Goal: Task Accomplishment & Management: Manage account settings

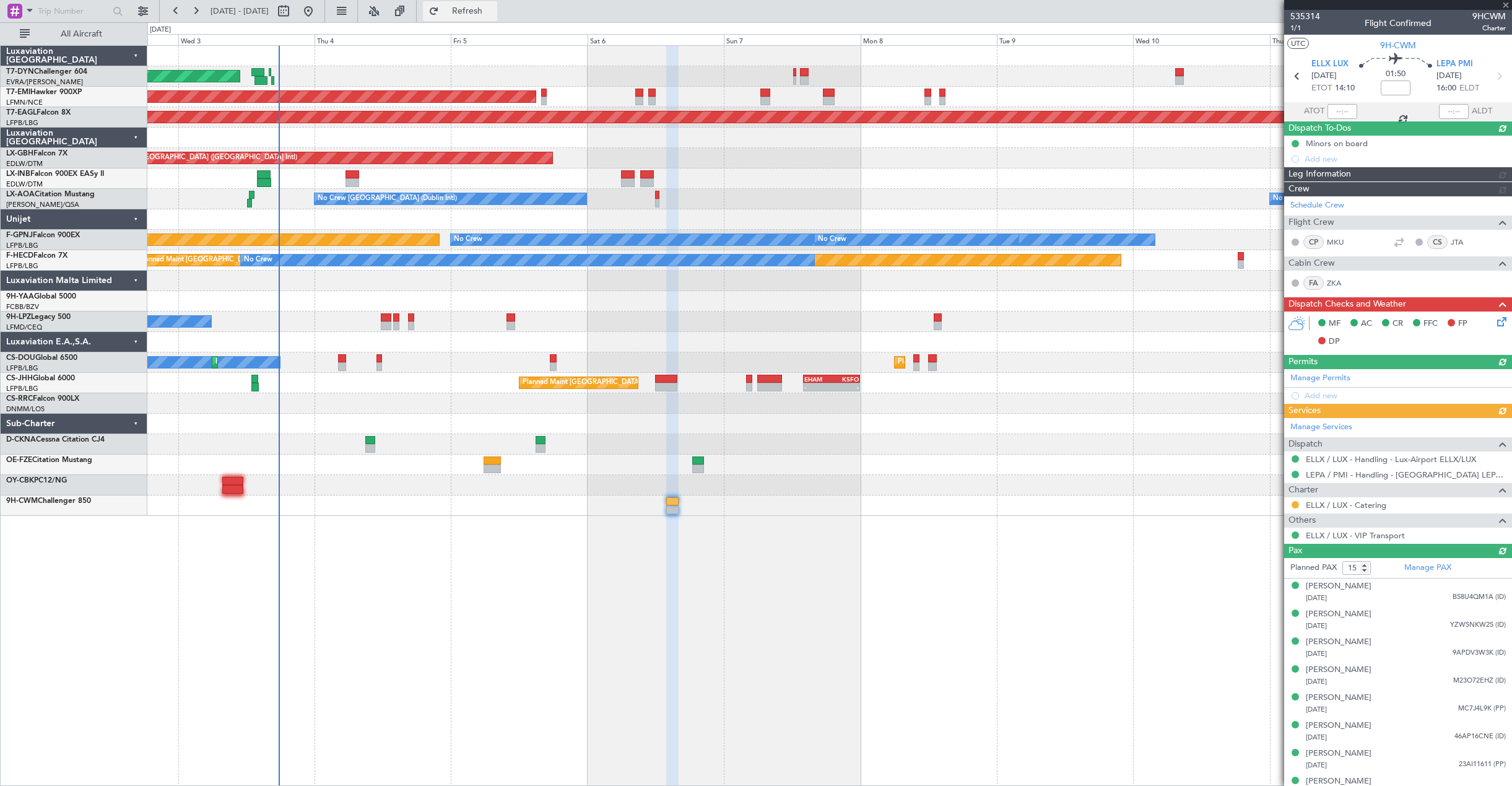
click at [493, 13] on span "Refresh" at bounding box center [468, 11] width 52 height 8
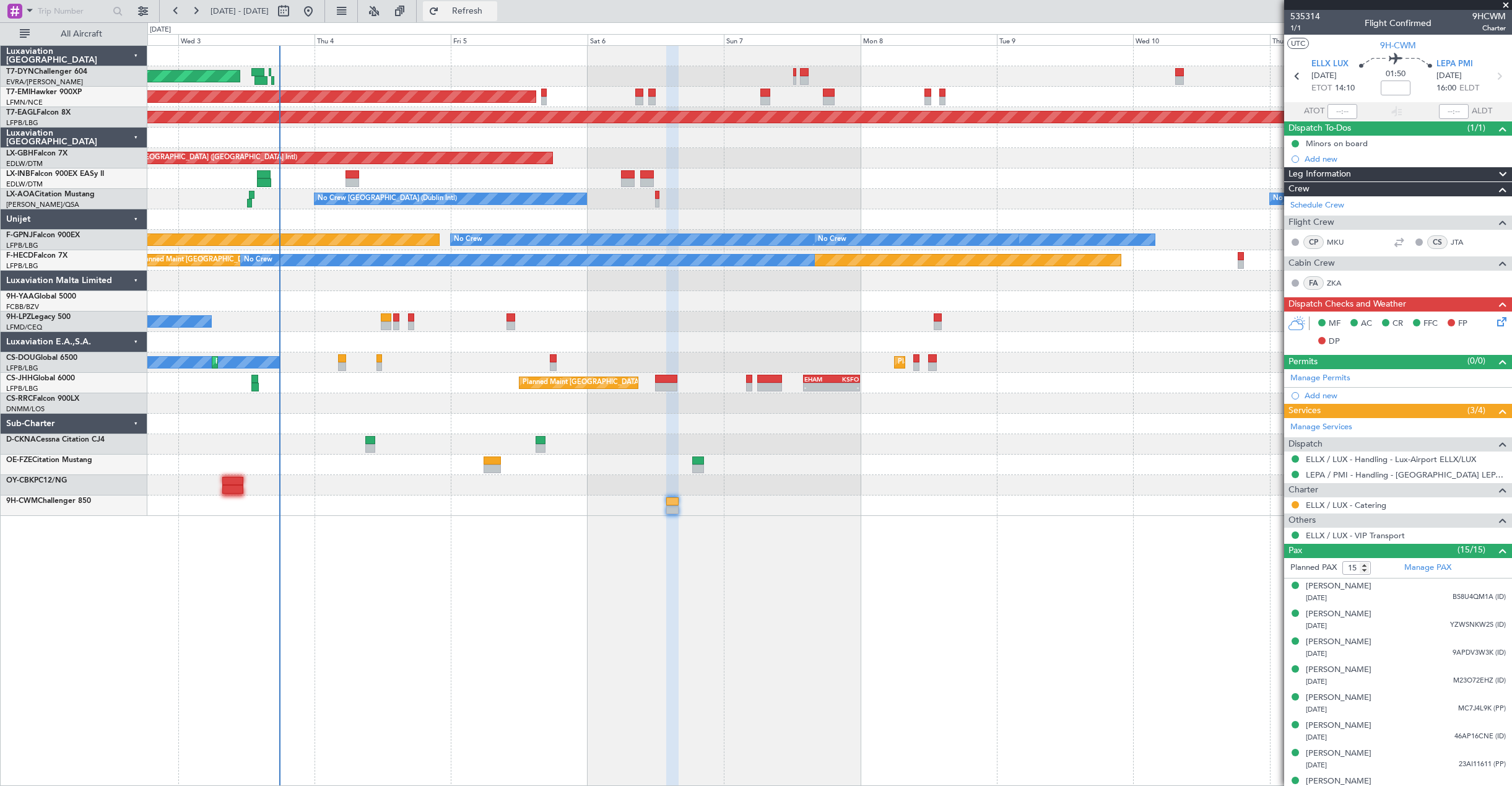
click at [497, 18] on button "Refresh" at bounding box center [460, 12] width 75 height 20
click at [476, 21] on button "Refresh" at bounding box center [460, 12] width 75 height 20
click at [493, 15] on span "Refresh" at bounding box center [468, 11] width 52 height 8
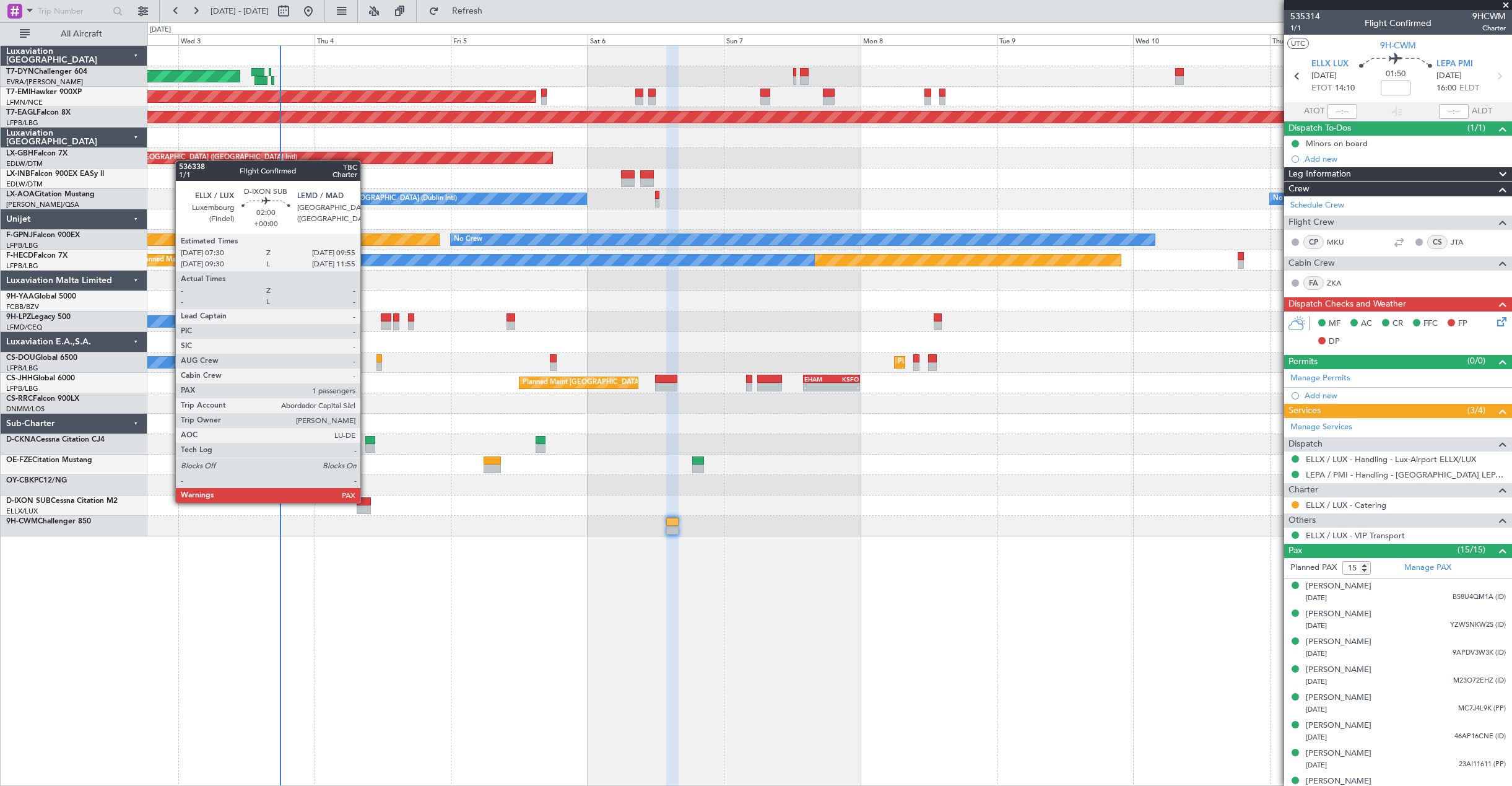
click at [365, 502] on div at bounding box center [363, 501] width 15 height 8
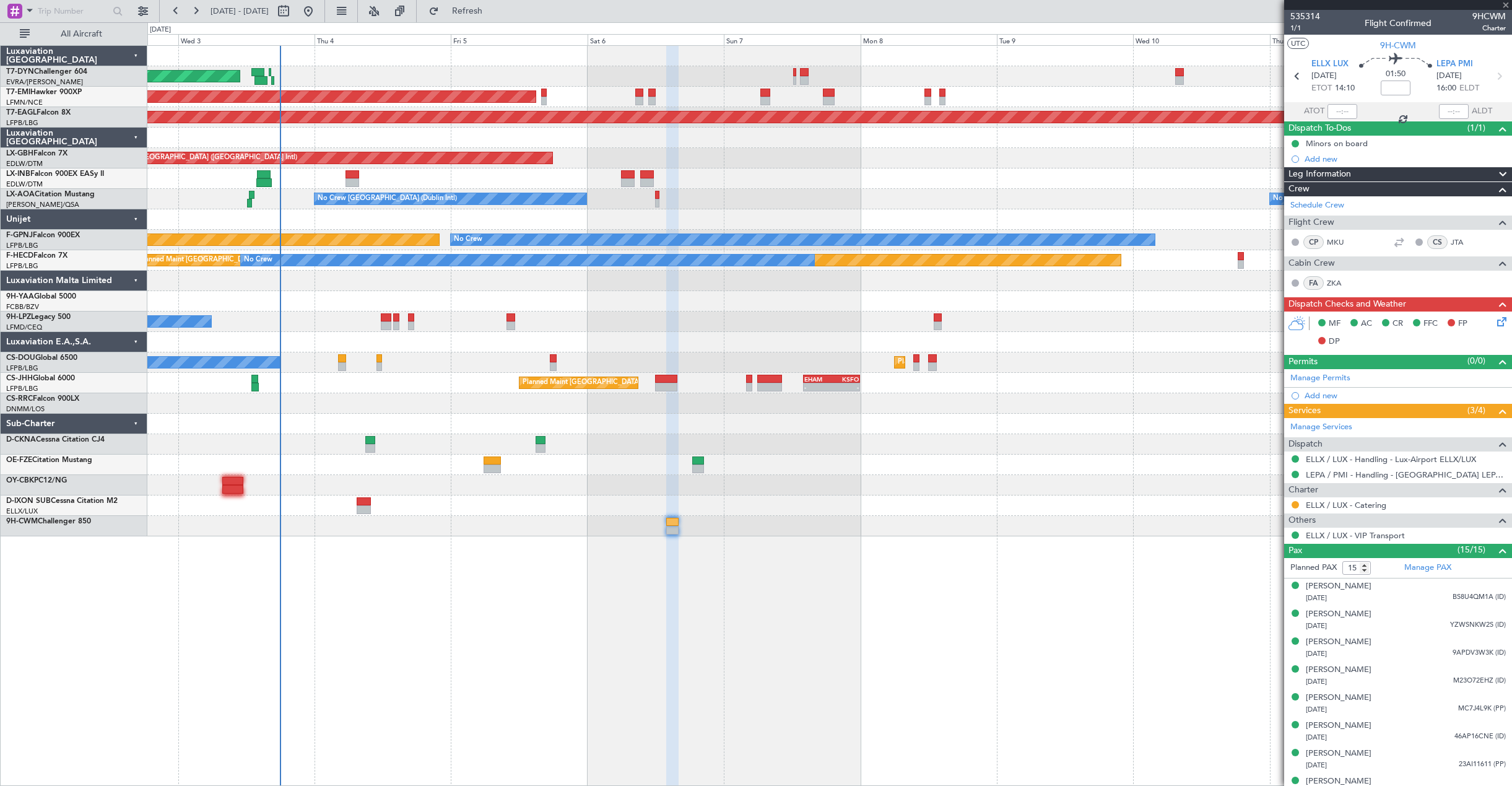
type input "1"
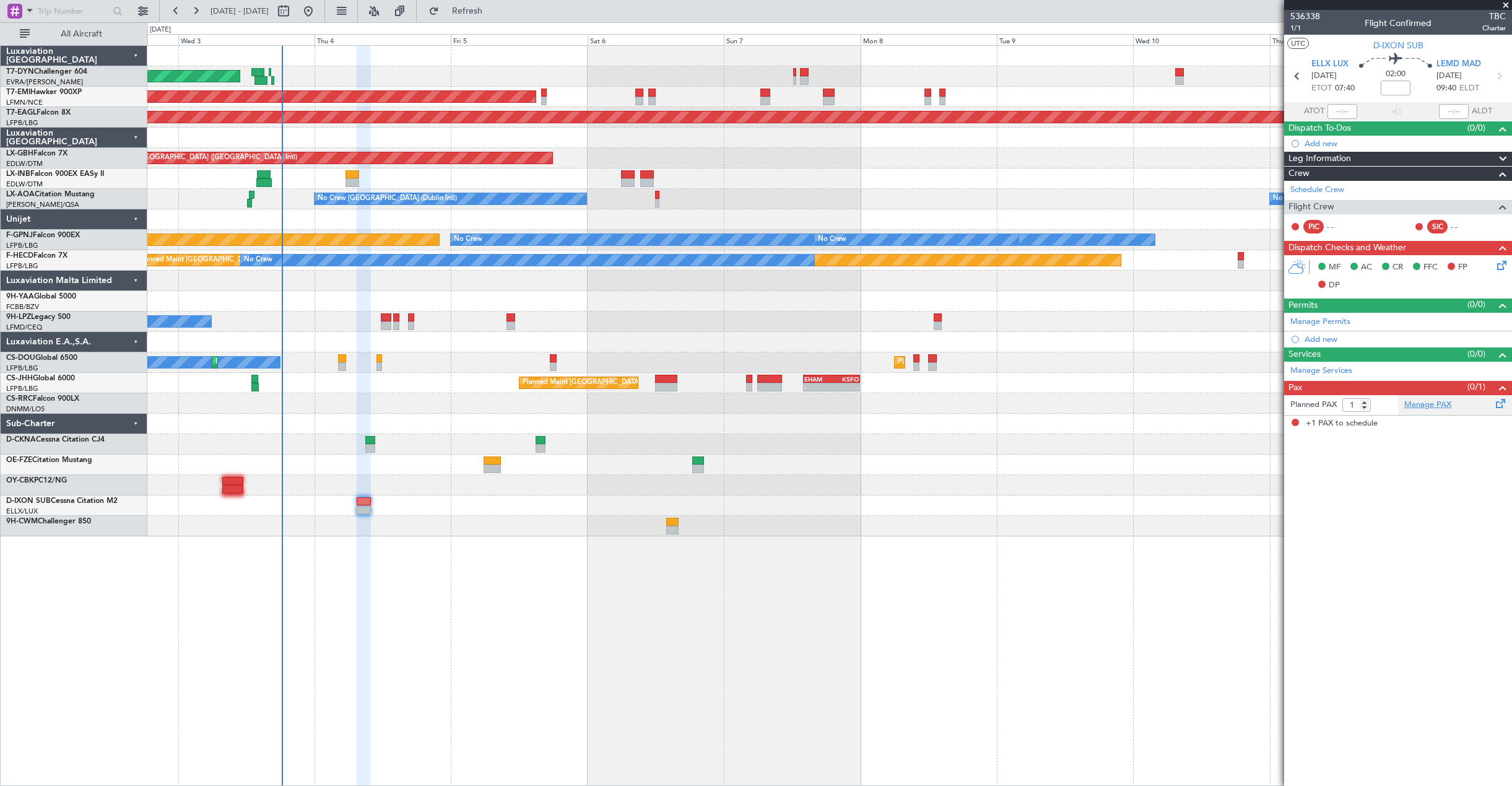
click at [1407, 401] on link "Manage PAX" at bounding box center [1427, 405] width 47 height 12
click at [1335, 373] on link "Manage Services" at bounding box center [1321, 371] width 62 height 12
click at [1328, 373] on link "Manage Services" at bounding box center [1321, 371] width 62 height 12
click at [493, 12] on span "Refresh" at bounding box center [468, 11] width 52 height 8
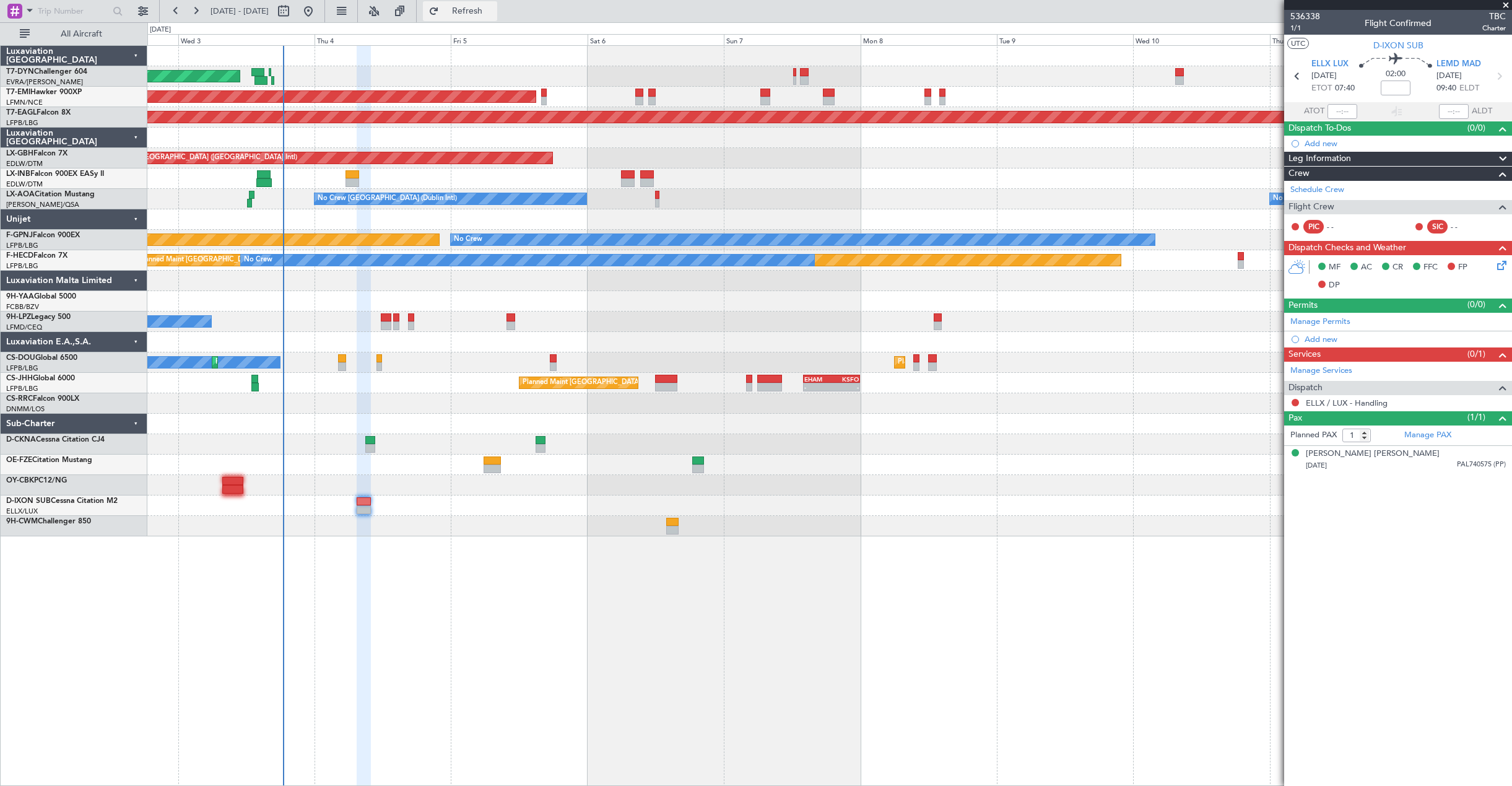
click at [493, 7] on span "Refresh" at bounding box center [468, 11] width 52 height 8
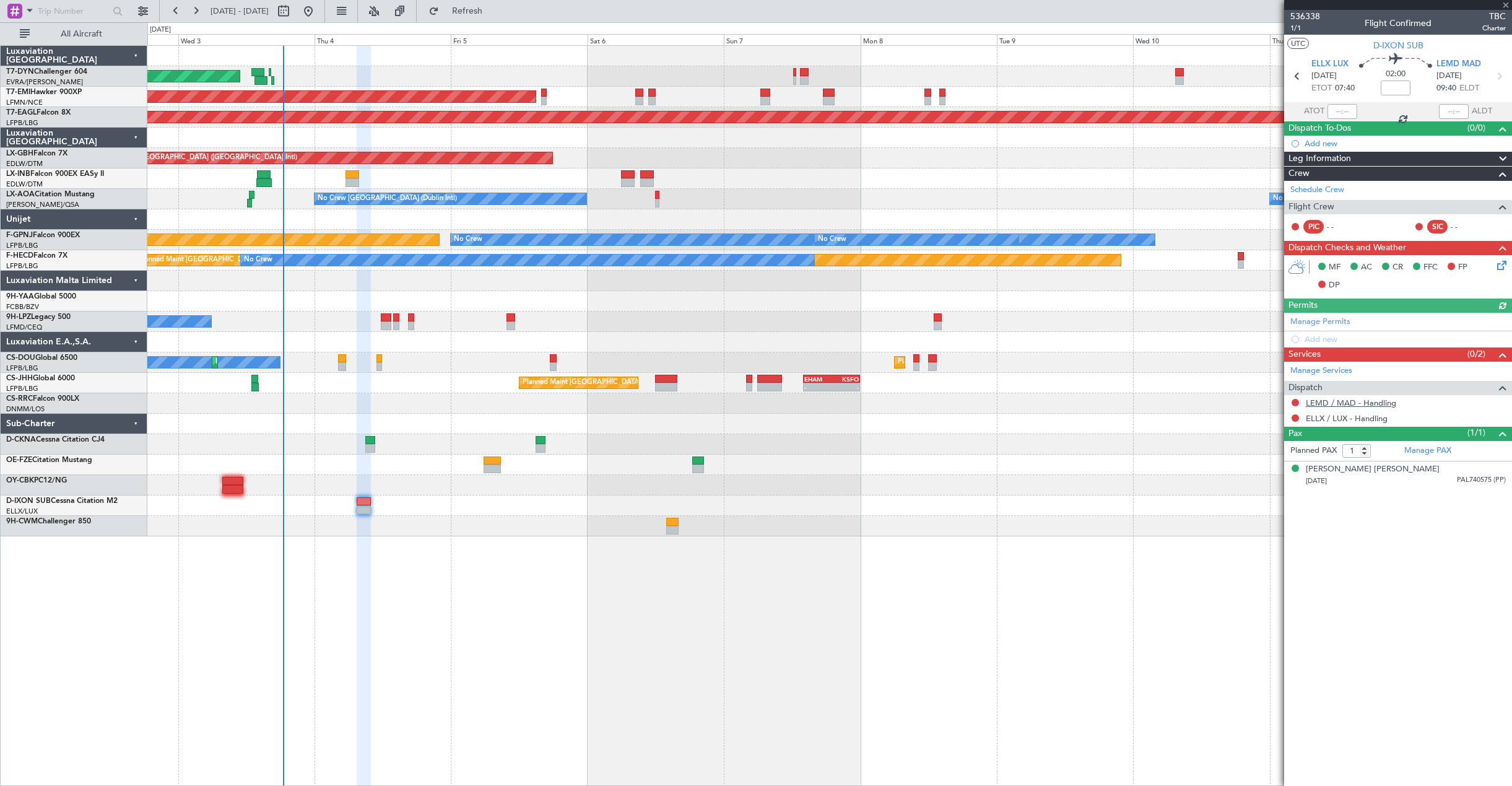
click at [1360, 401] on link "LEMD / MAD - Handling" at bounding box center [1350, 403] width 90 height 11
click at [486, 0] on fb-refresh-button "Refresh" at bounding box center [459, 11] width 87 height 22
click at [486, 6] on button "Refresh" at bounding box center [460, 12] width 75 height 20
click at [1373, 415] on mat-tooltip-component "LEMD / MAD - Handling - Sky Valet LEMD / MAD **MY HANDLING**" at bounding box center [1383, 423] width 239 height 33
click at [1329, 416] on link "ELLX / LUX - Handling" at bounding box center [1347, 419] width 82 height 11
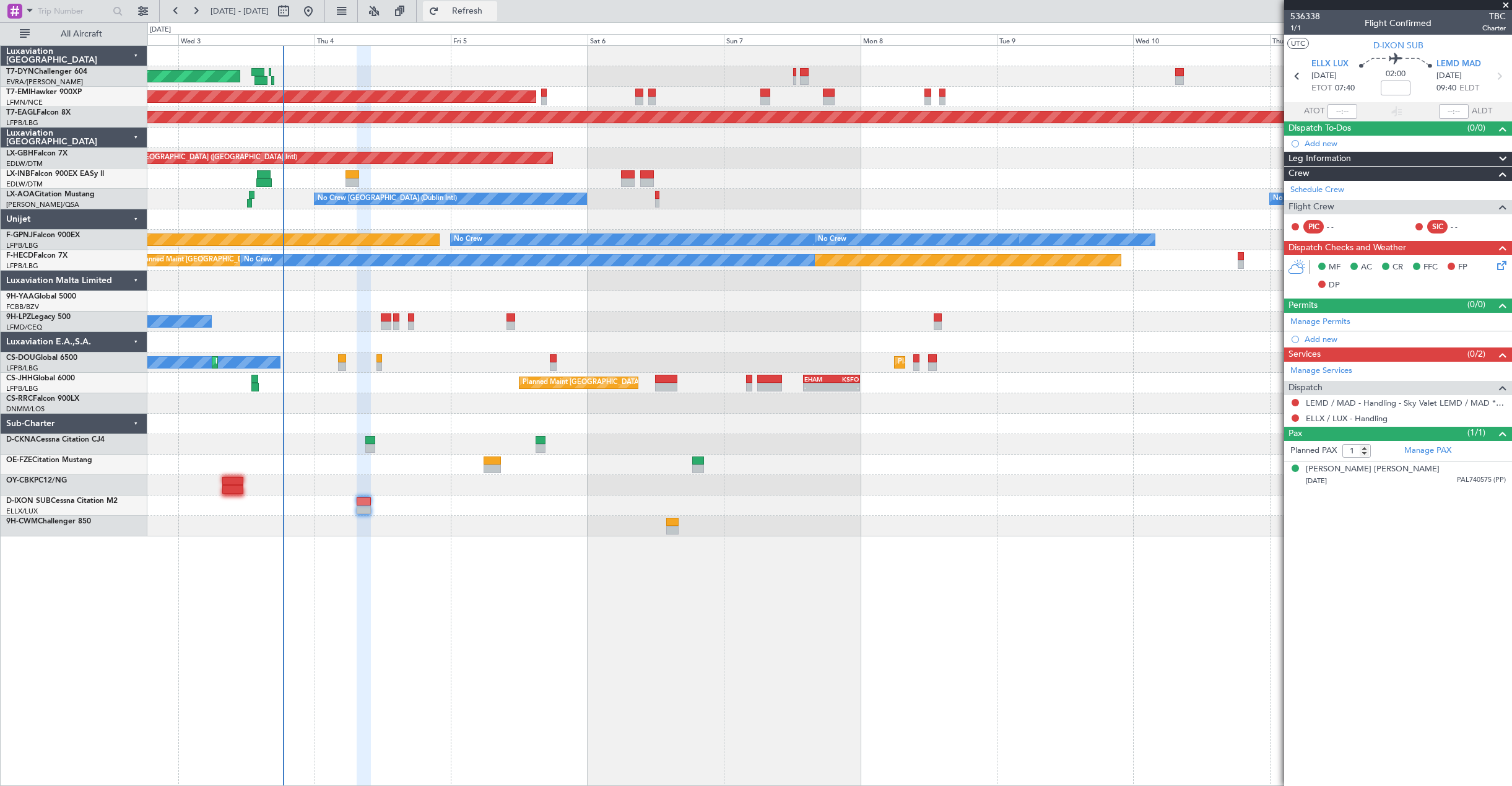
click at [464, 16] on button "Refresh" at bounding box center [460, 12] width 75 height 20
click at [1437, 453] on link "Manage PAX" at bounding box center [1427, 451] width 47 height 12
click at [1490, 370] on div "Manage Services" at bounding box center [1398, 371] width 228 height 18
click at [1451, 447] on div "Manage PAX" at bounding box center [1455, 451] width 114 height 20
click at [1430, 452] on div "Planned PAX 1 Manage PAX [PERSON_NAME] [PERSON_NAME] [DATE] PAL740575 (PP)" at bounding box center [1398, 465] width 228 height 48
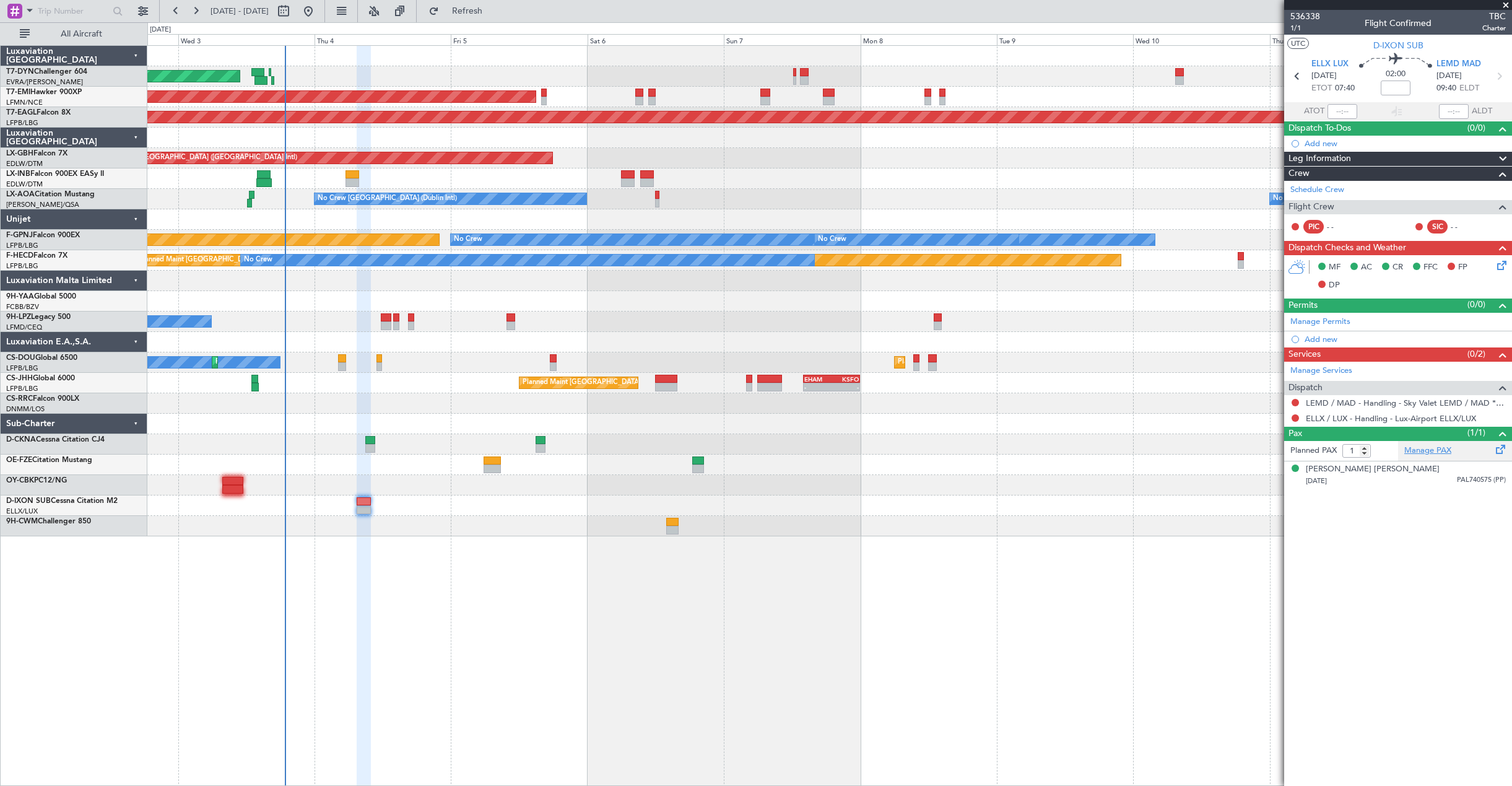
click at [1417, 447] on link "Manage PAX" at bounding box center [1427, 451] width 47 height 12
click at [1455, 447] on div "Manage PAX" at bounding box center [1455, 451] width 114 height 20
click at [493, 11] on span "Refresh" at bounding box center [468, 11] width 52 height 8
click at [1455, 222] on link "EFO" at bounding box center [1464, 226] width 28 height 11
click at [1447, 452] on link "Manage PAX" at bounding box center [1427, 451] width 47 height 12
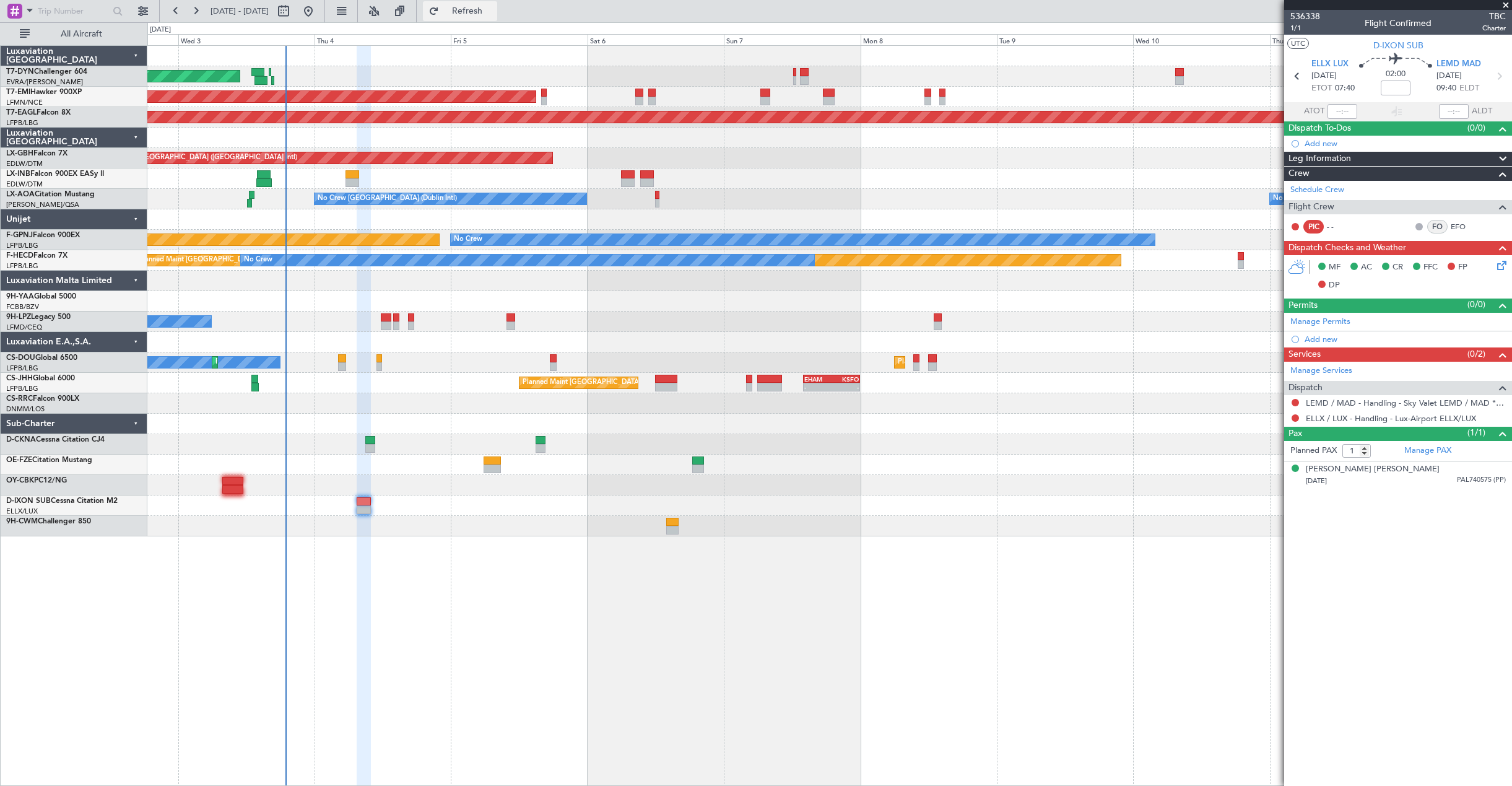
click at [486, 5] on button "Refresh" at bounding box center [460, 12] width 75 height 20
click at [1313, 13] on span "536338" at bounding box center [1305, 16] width 30 height 13
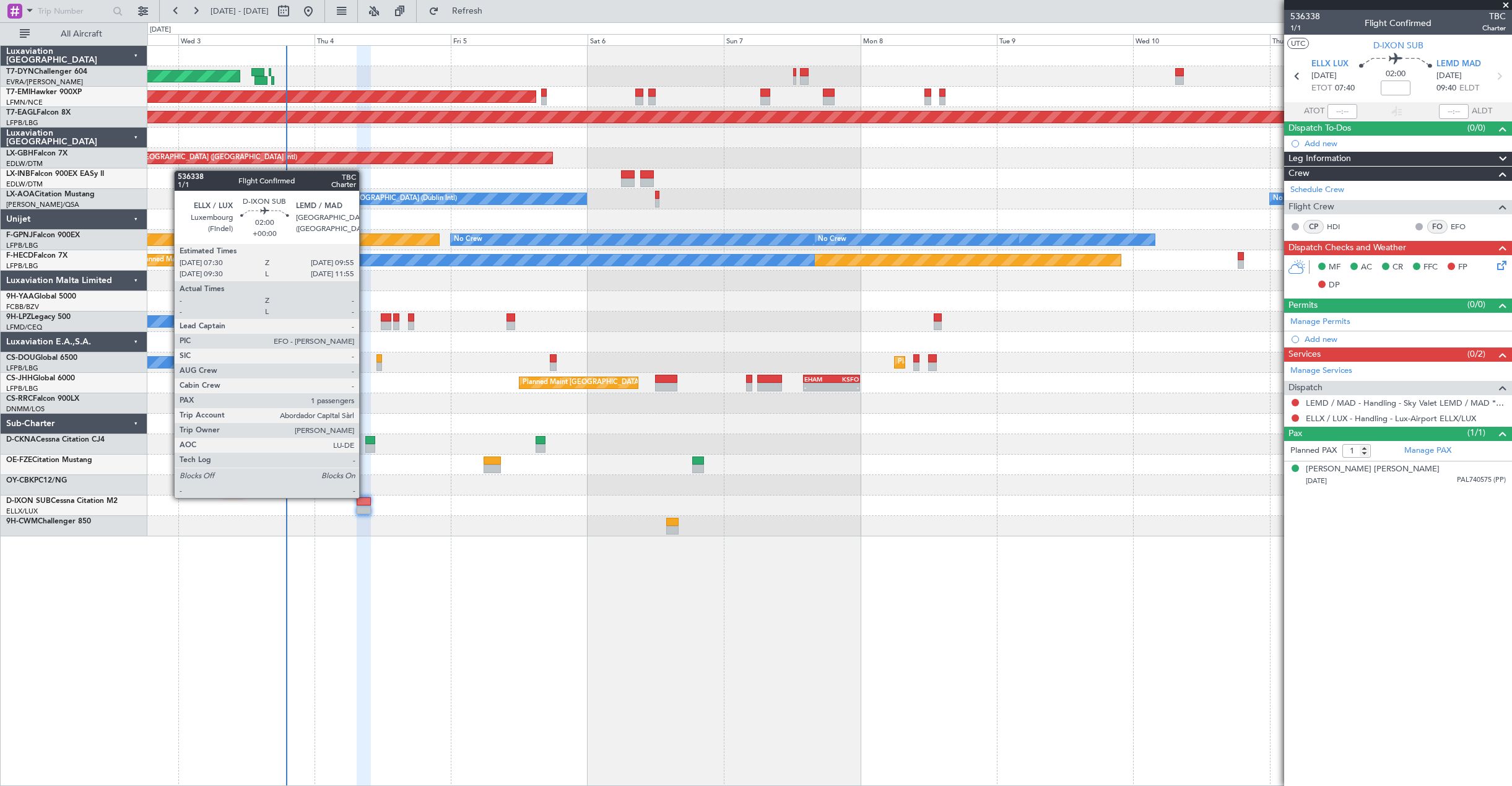
click at [365, 497] on div at bounding box center [363, 501] width 15 height 8
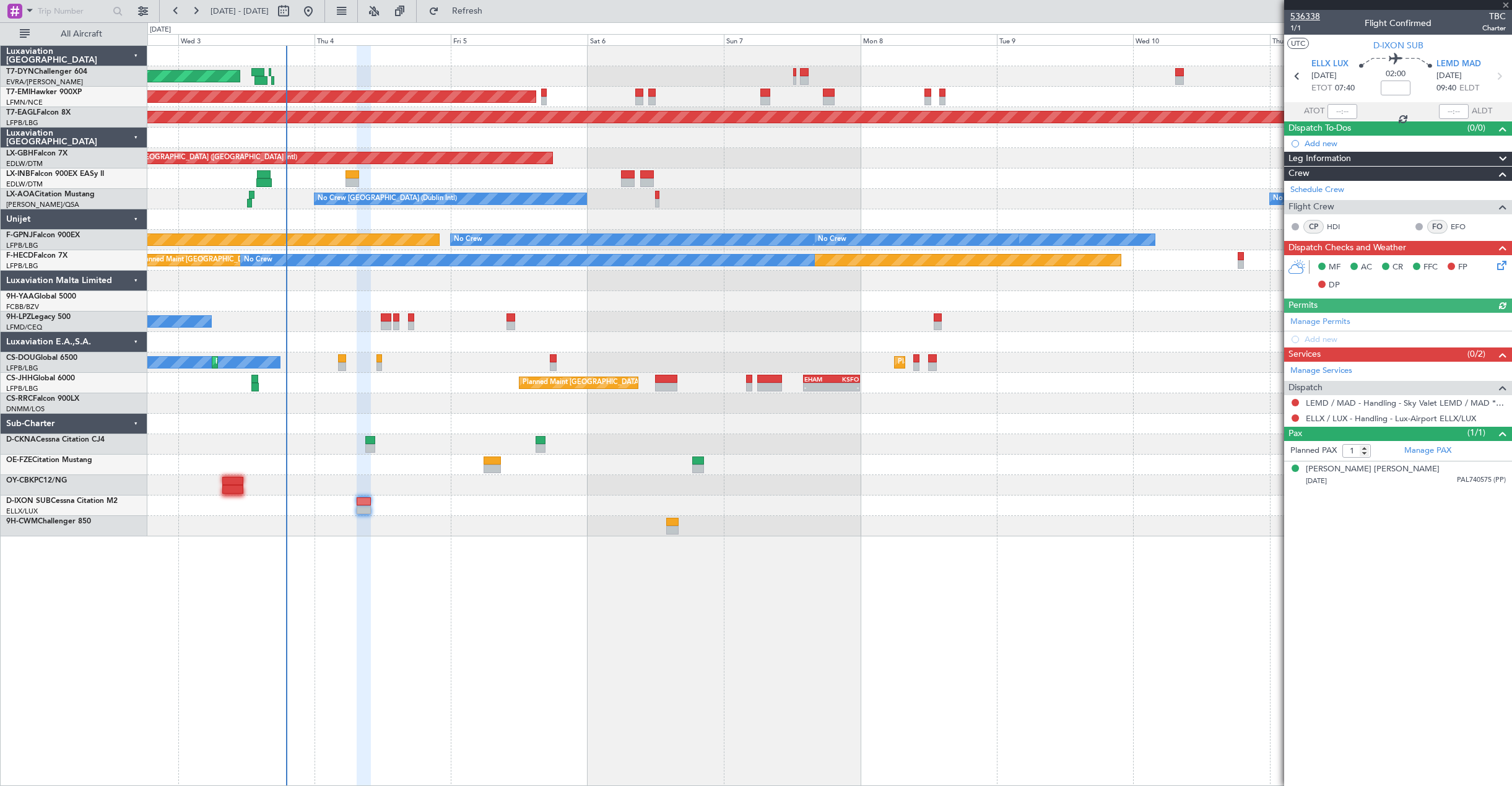
click at [1317, 17] on span "536338" at bounding box center [1305, 16] width 30 height 13
click at [1307, 18] on span "536338" at bounding box center [1305, 16] width 30 height 13
click at [1307, 17] on span "536338" at bounding box center [1305, 16] width 30 height 13
click at [1308, 14] on span "536338" at bounding box center [1305, 16] width 30 height 13
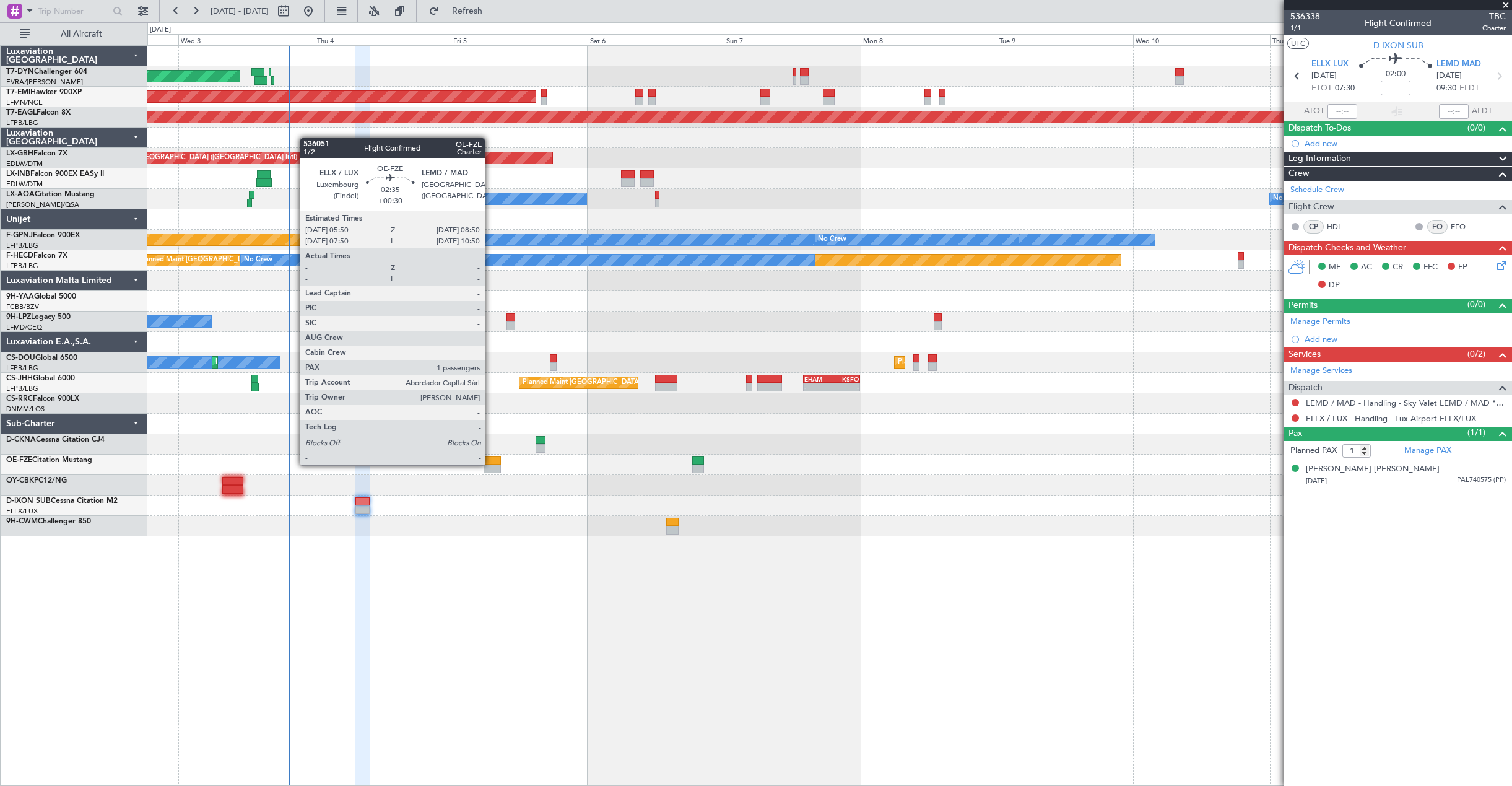
click at [490, 464] on div at bounding box center [492, 460] width 18 height 8
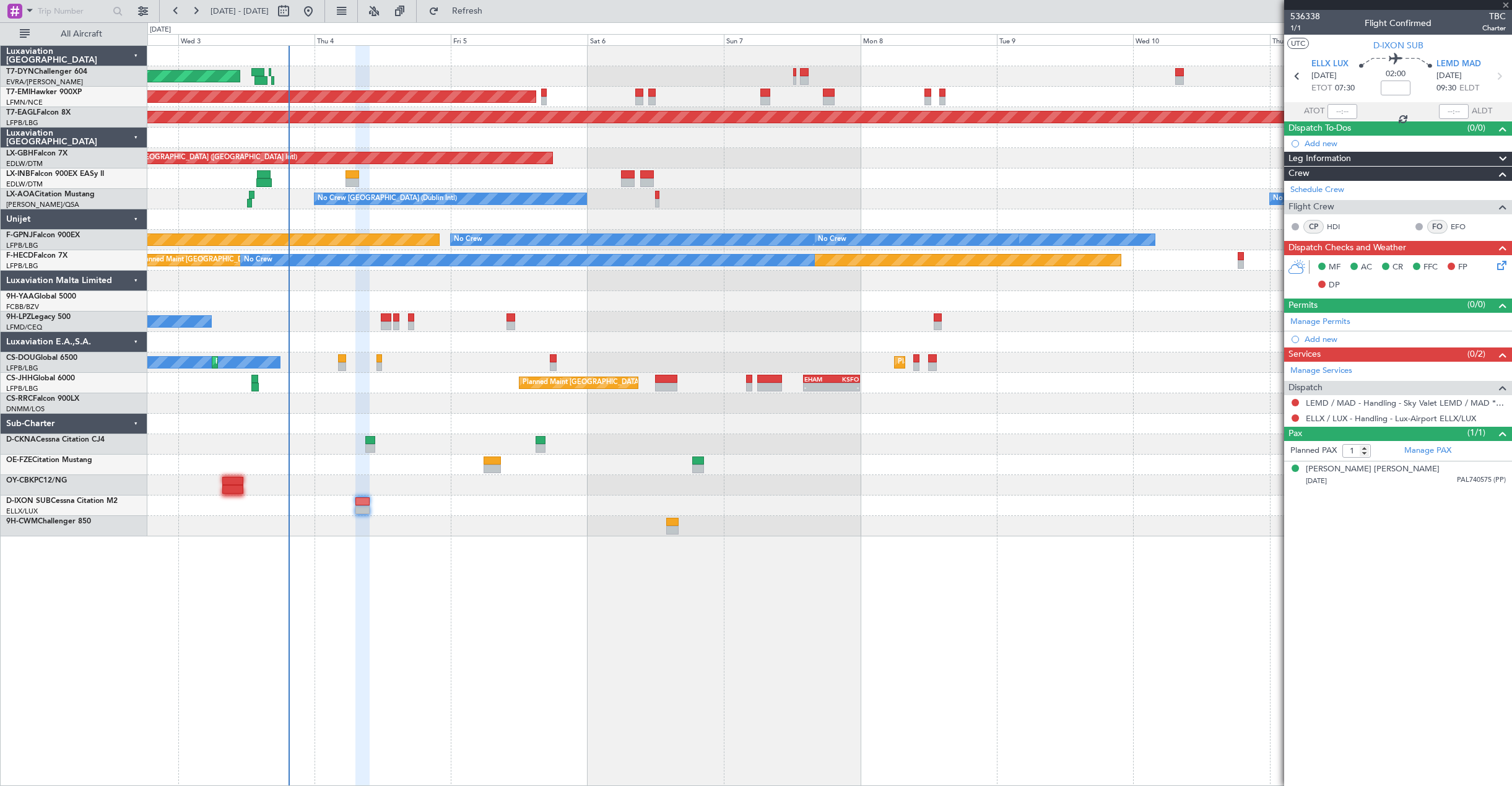
type input "+00:30"
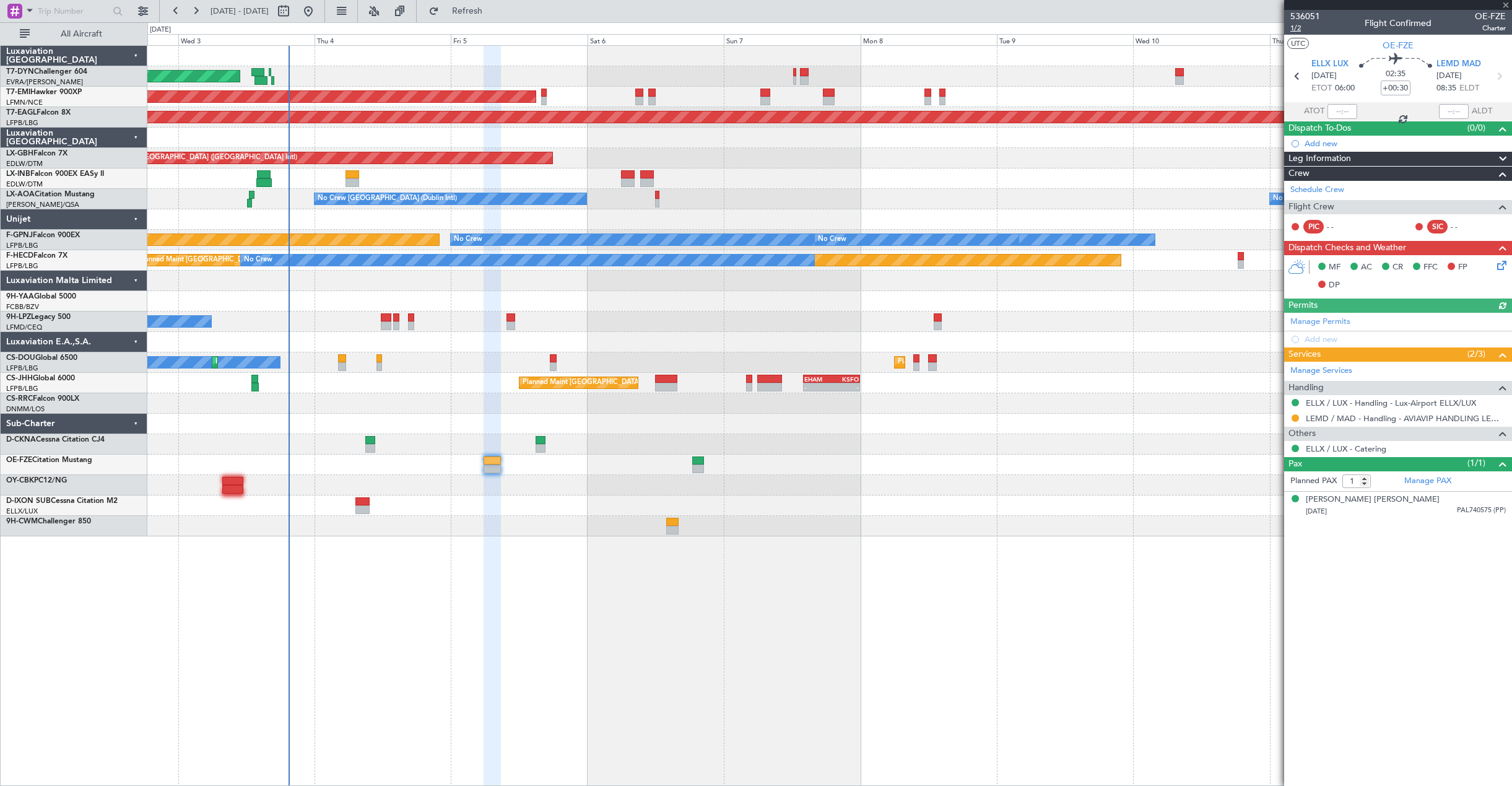
click at [1298, 28] on span "1/2" at bounding box center [1305, 28] width 30 height 11
click at [474, 11] on button "Refreshing..." at bounding box center [460, 12] width 75 height 20
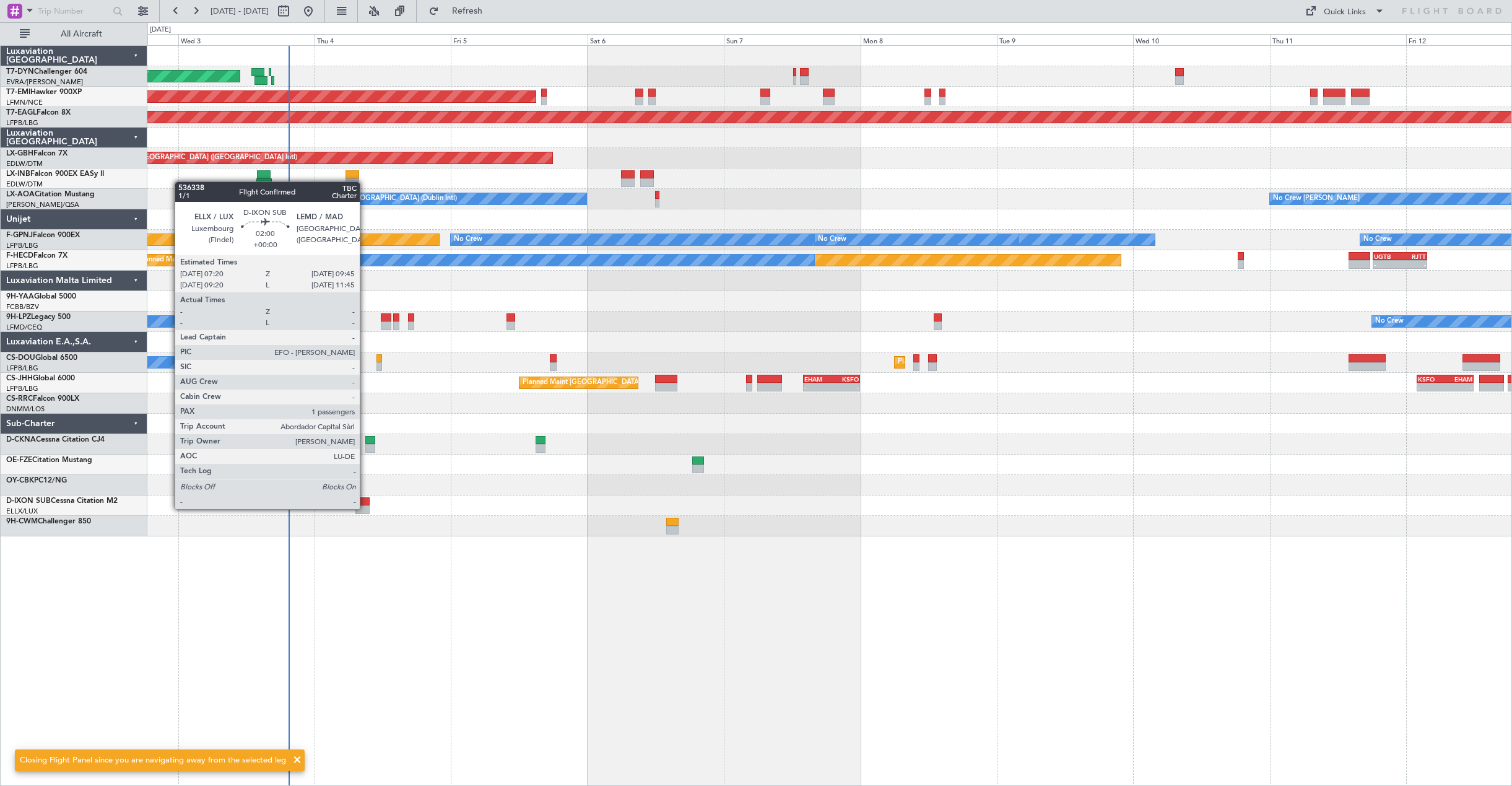
click at [365, 508] on div at bounding box center [362, 510] width 15 height 8
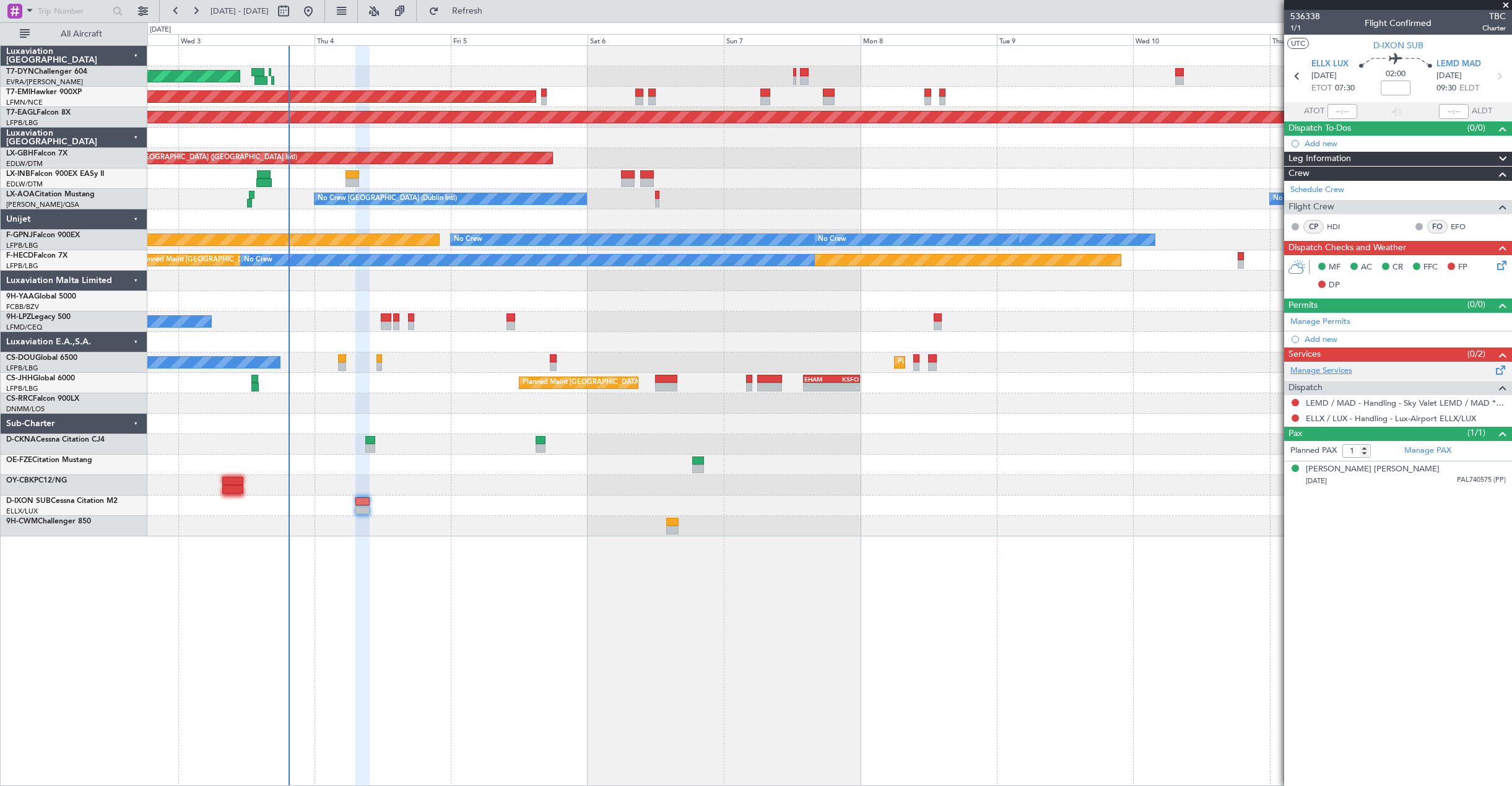
click at [1332, 370] on link "Manage Services" at bounding box center [1321, 371] width 62 height 12
click at [477, 18] on button "Refresh" at bounding box center [460, 12] width 75 height 20
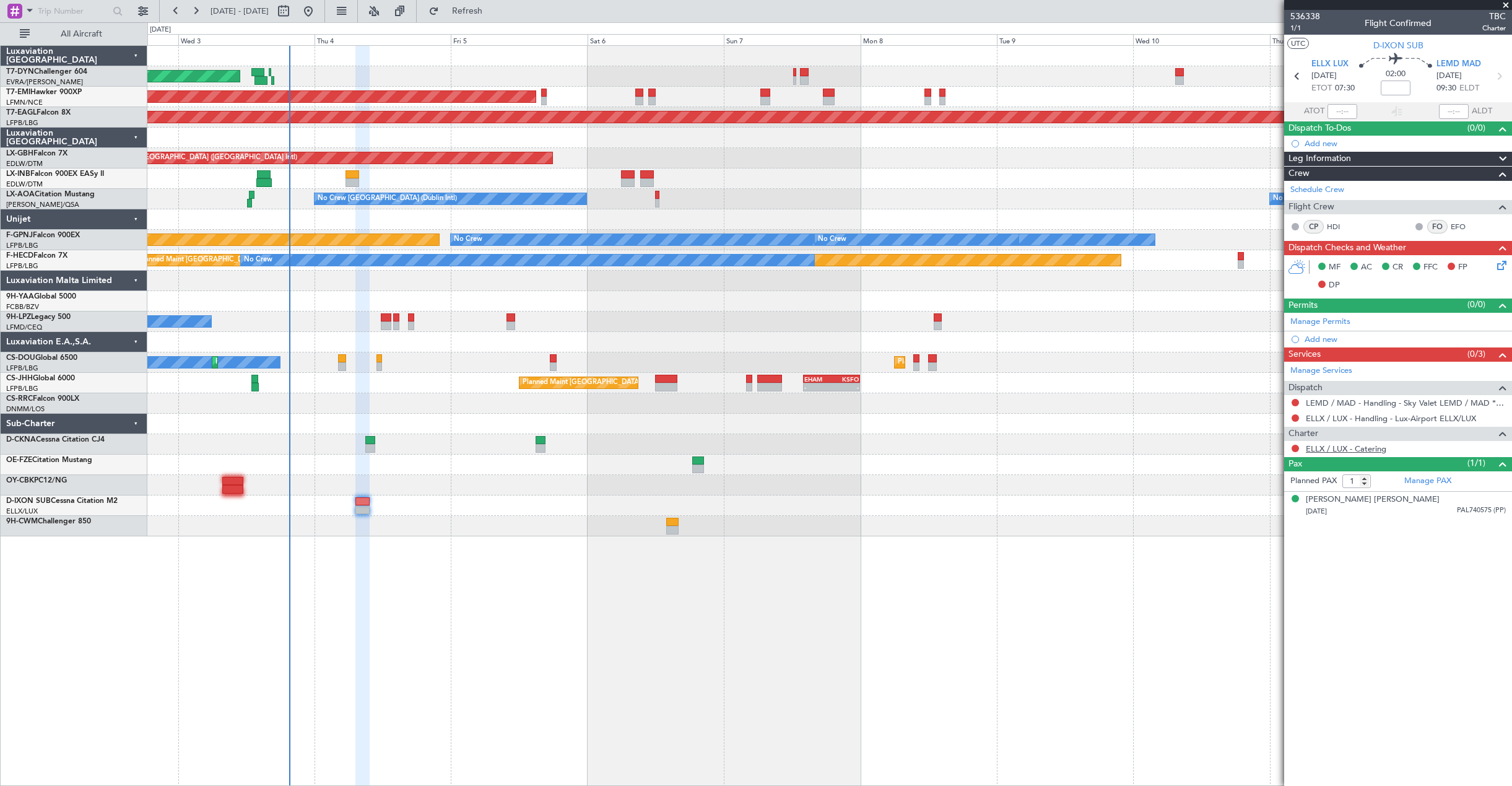
click at [1343, 445] on link "ELLX / LUX - Catering" at bounding box center [1346, 449] width 81 height 11
click at [1293, 446] on button at bounding box center [1295, 449] width 8 height 8
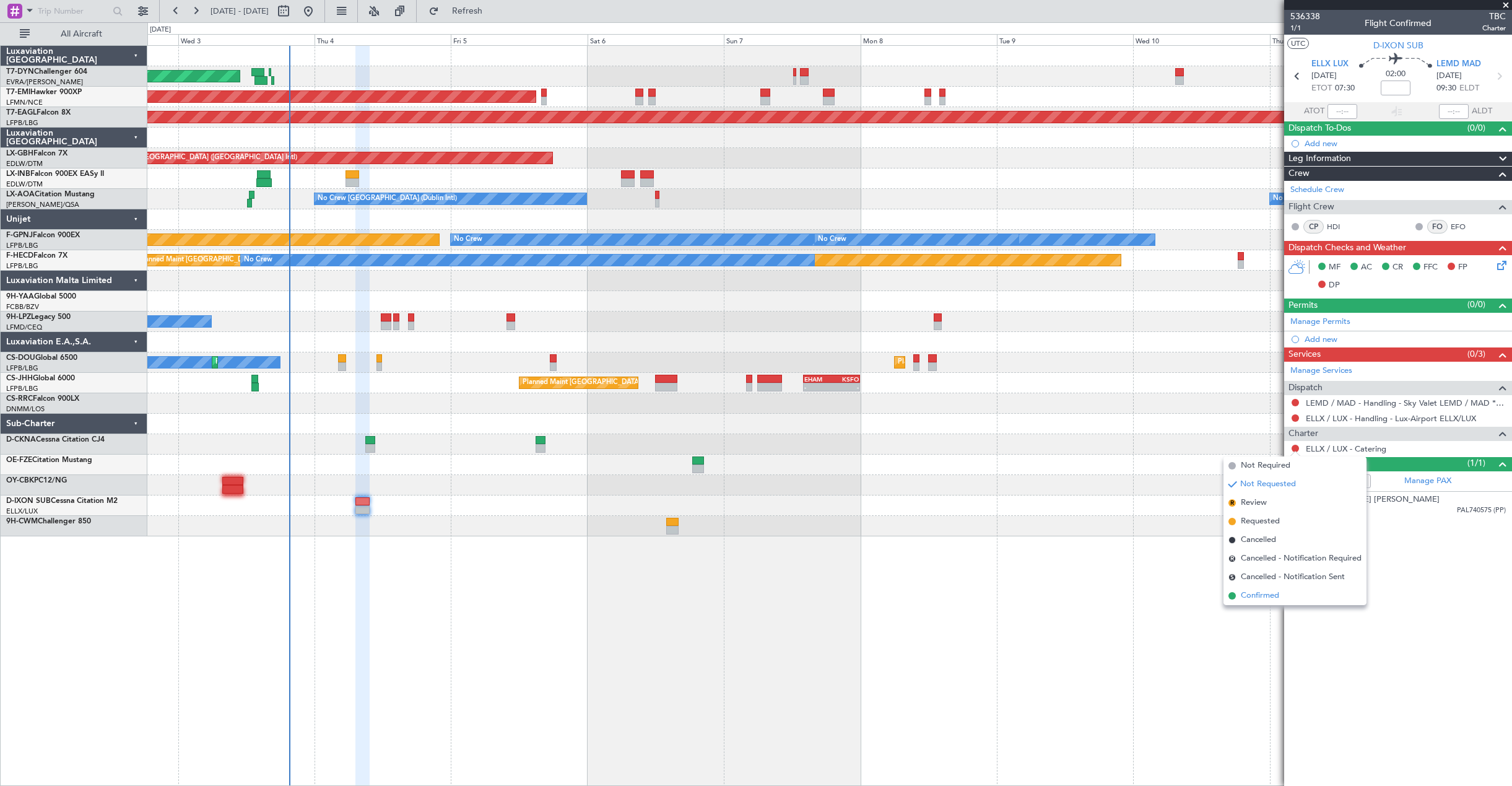
click at [1267, 599] on span "Confirmed" at bounding box center [1260, 596] width 38 height 12
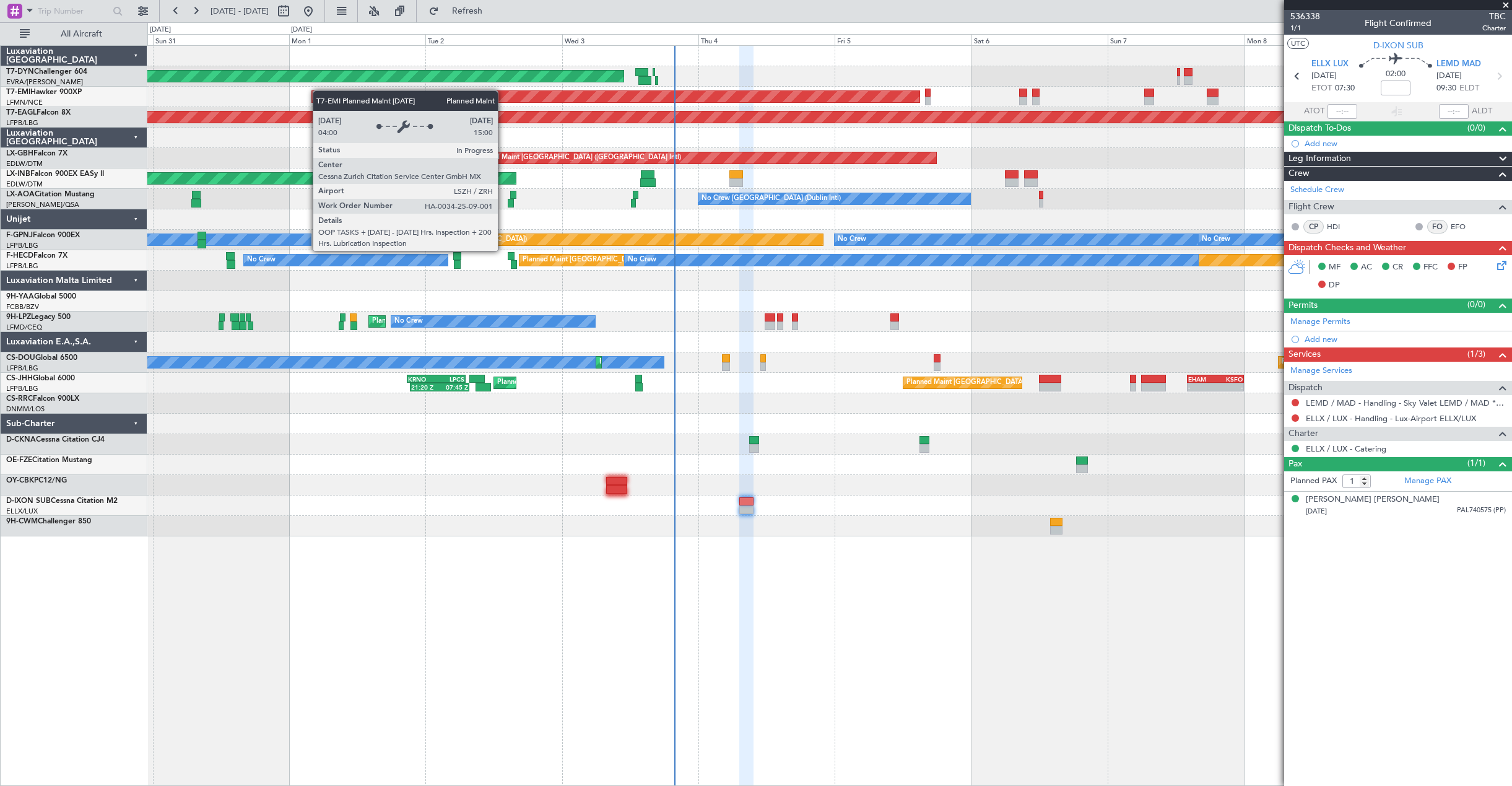
click at [673, 93] on div "AOG Maint Riga (Riga Intl) Planned Maint [GEOGRAPHIC_DATA] Grounded [US_STATE] …" at bounding box center [829, 291] width 1363 height 490
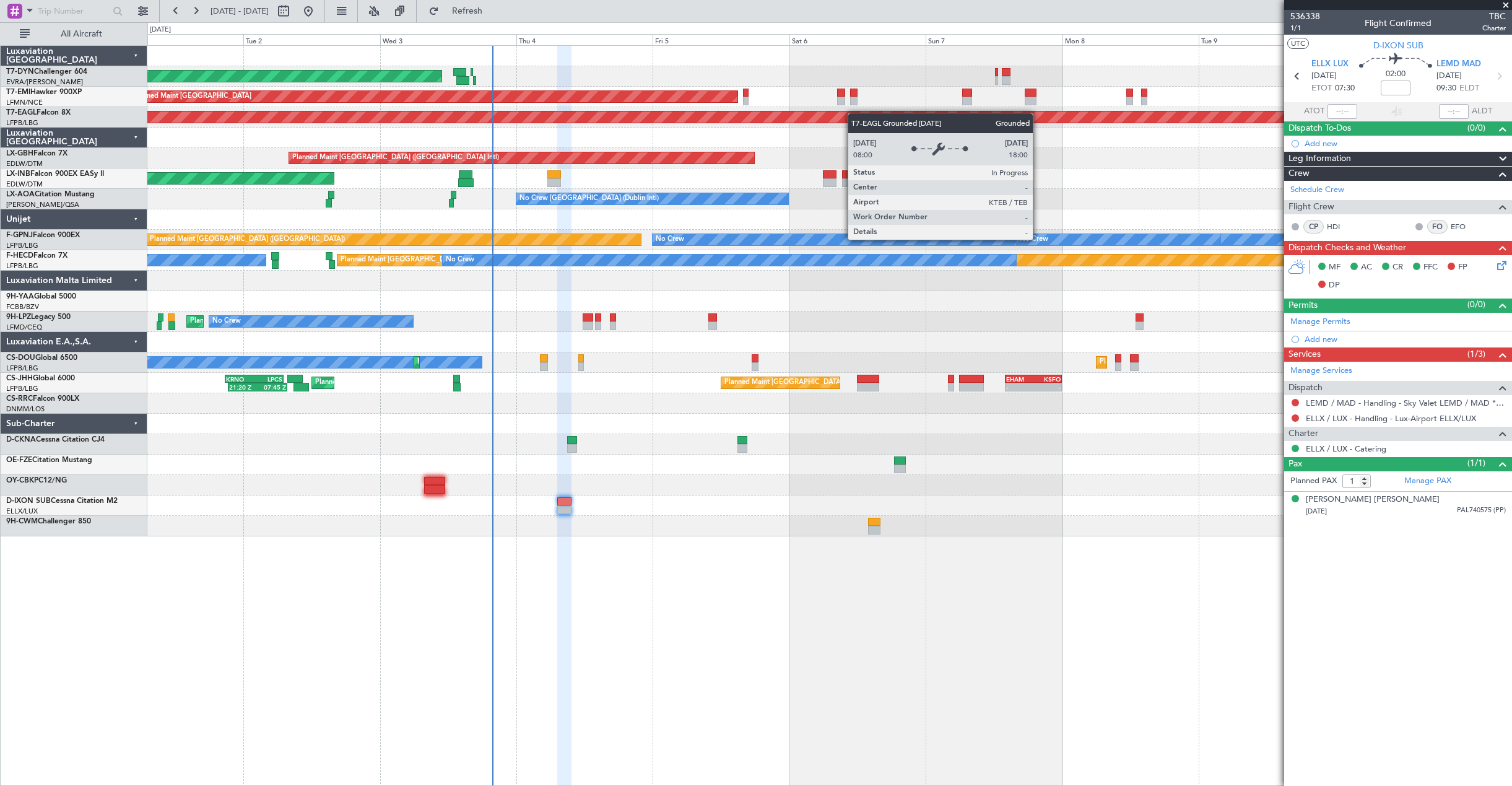
click at [848, 113] on div "AOG Maint Riga (Riga Intl) Planned Maint [GEOGRAPHIC_DATA] Grounded [US_STATE] …" at bounding box center [829, 291] width 1363 height 490
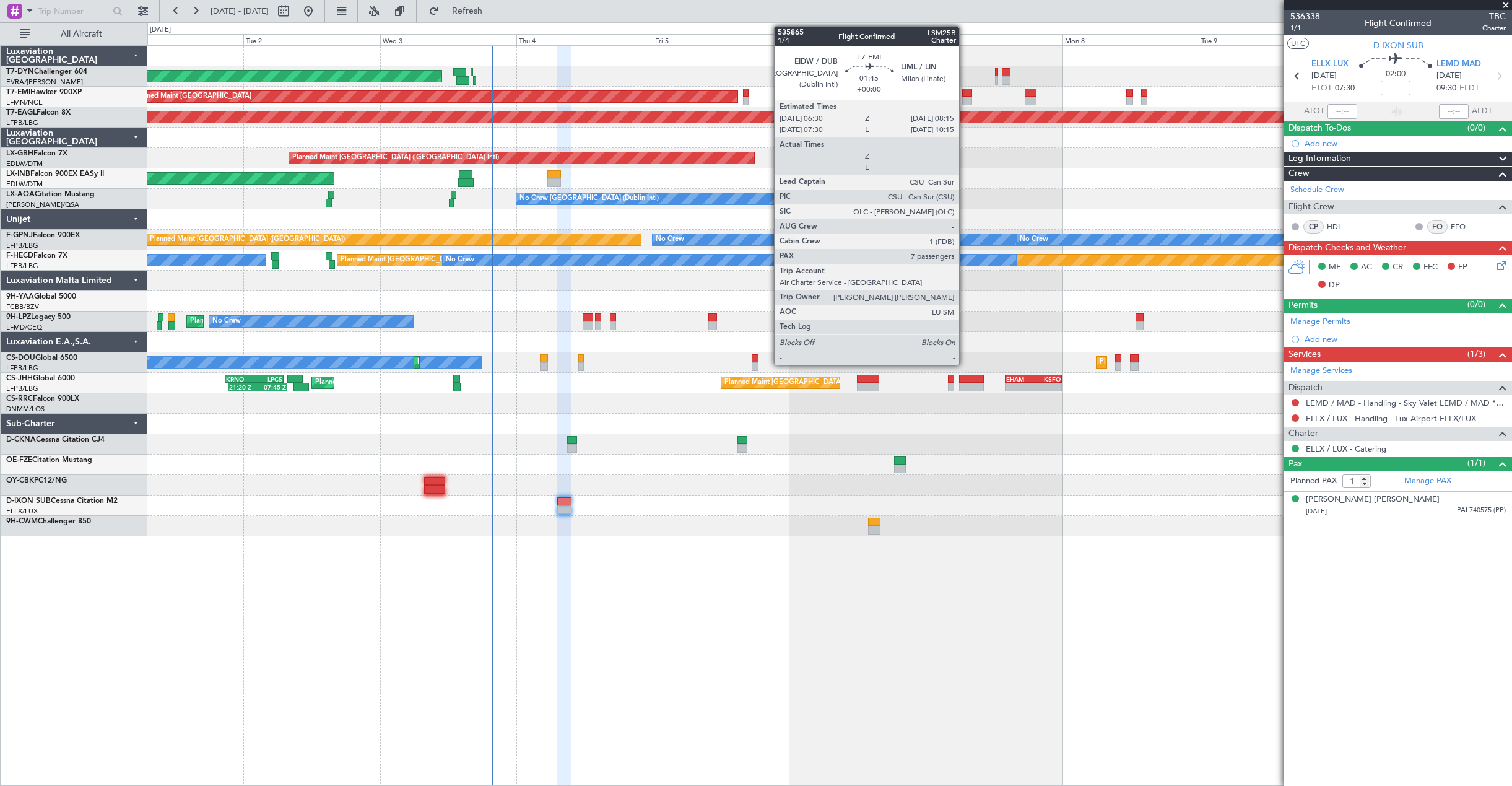
click at [964, 98] on div at bounding box center [967, 101] width 11 height 8
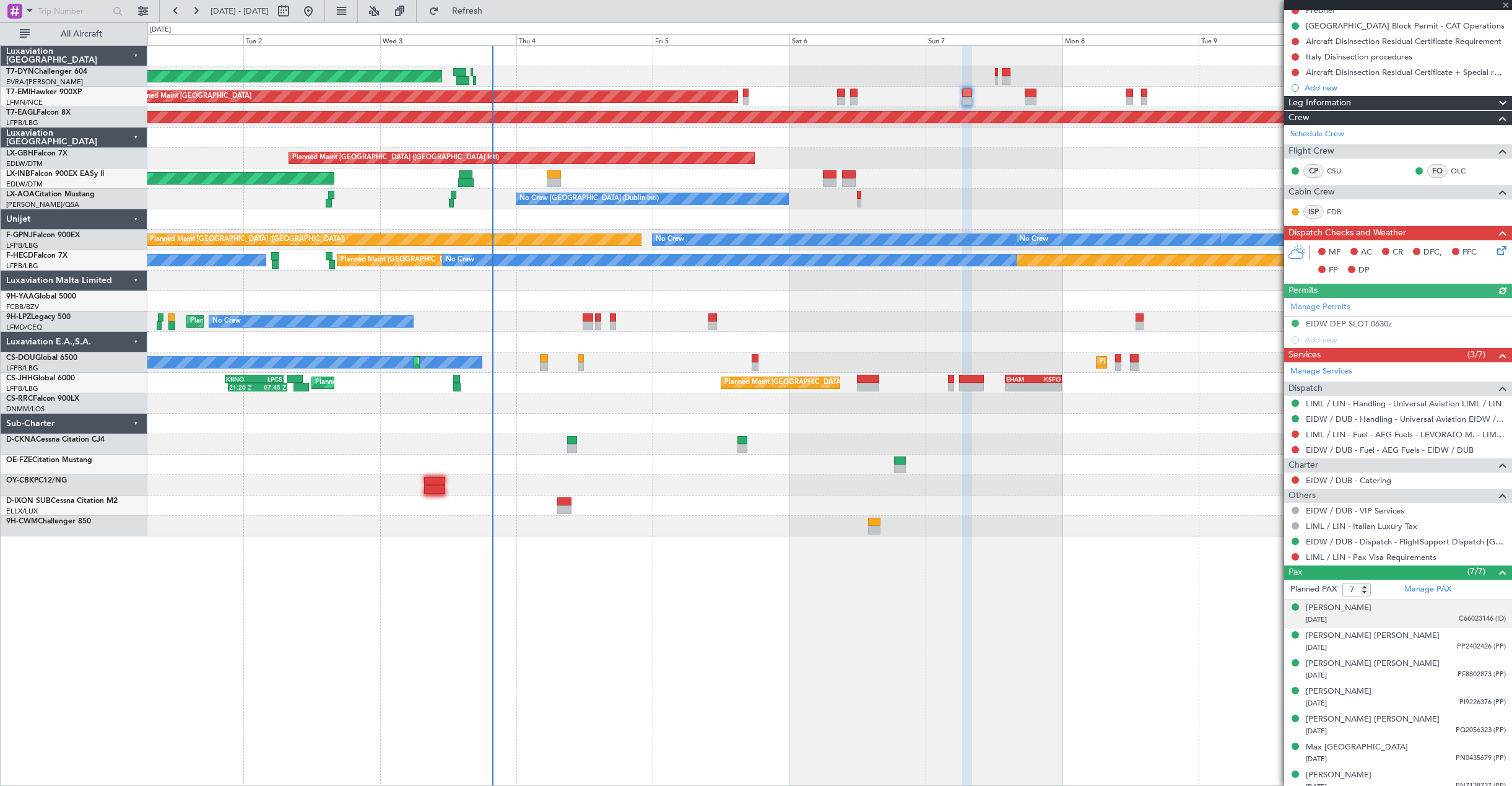
scroll to position [157, 0]
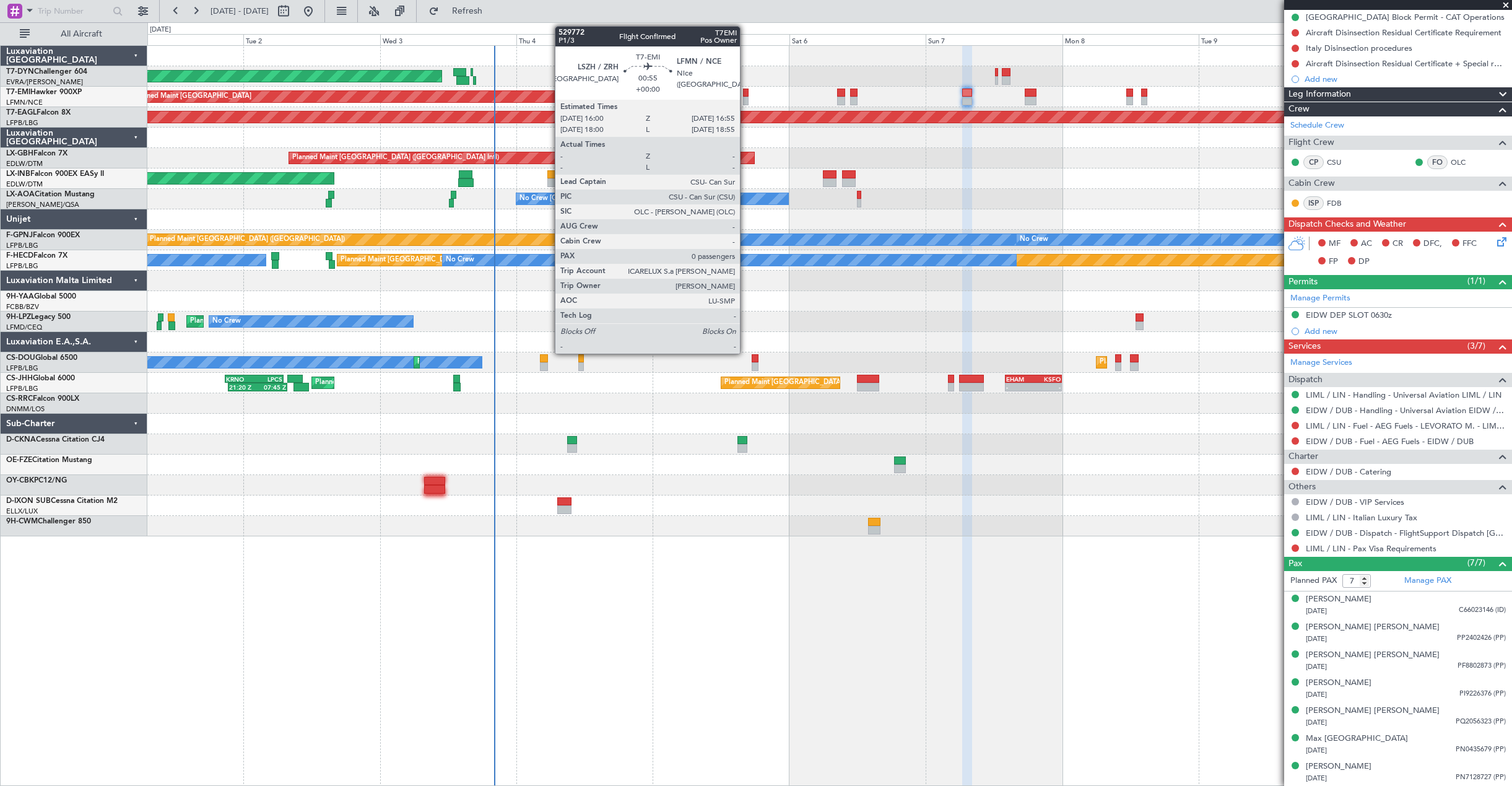
click at [746, 97] on div at bounding box center [745, 101] width 5 height 8
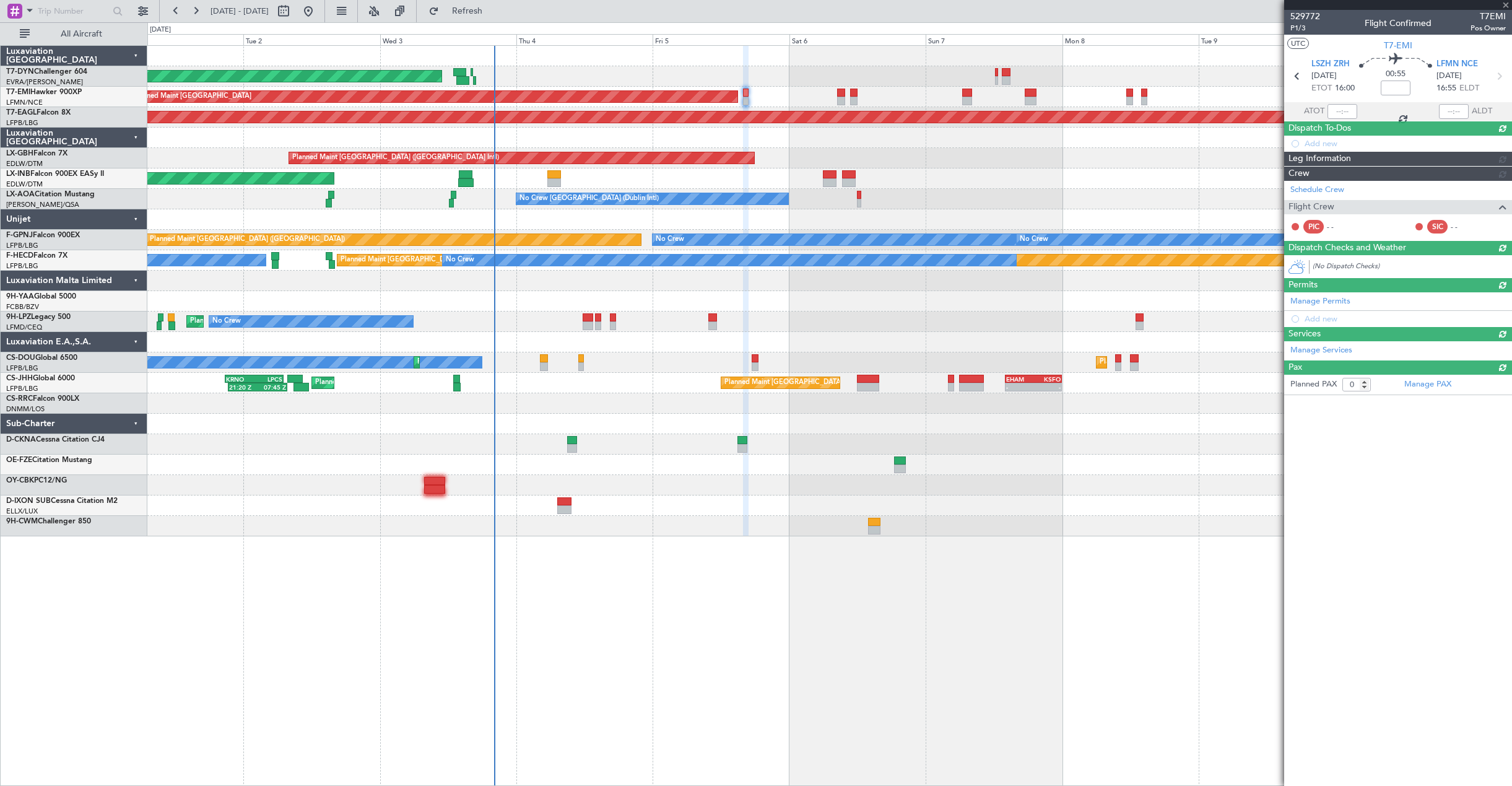
scroll to position [0, 0]
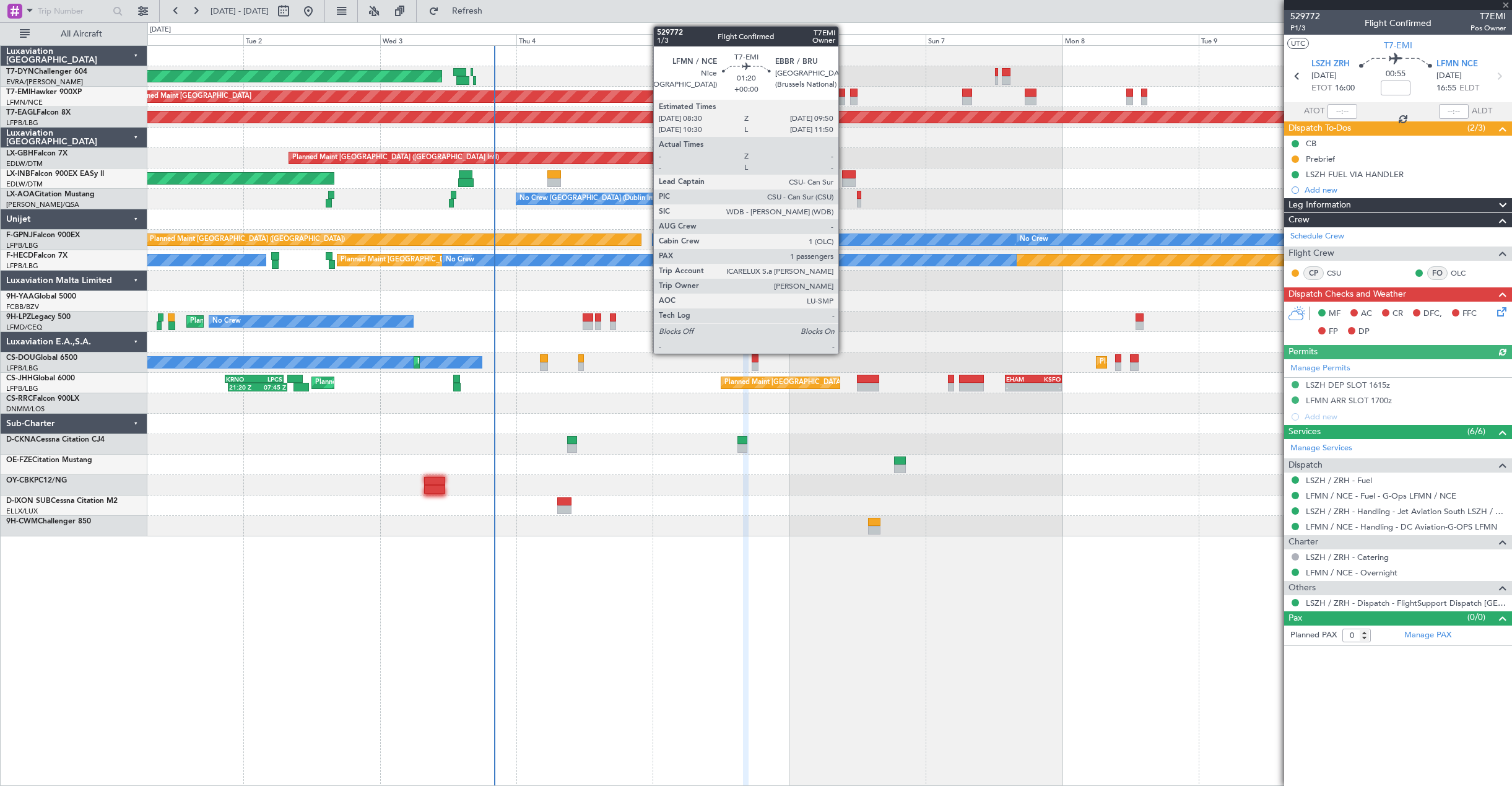
click at [843, 97] on div at bounding box center [841, 101] width 8 height 8
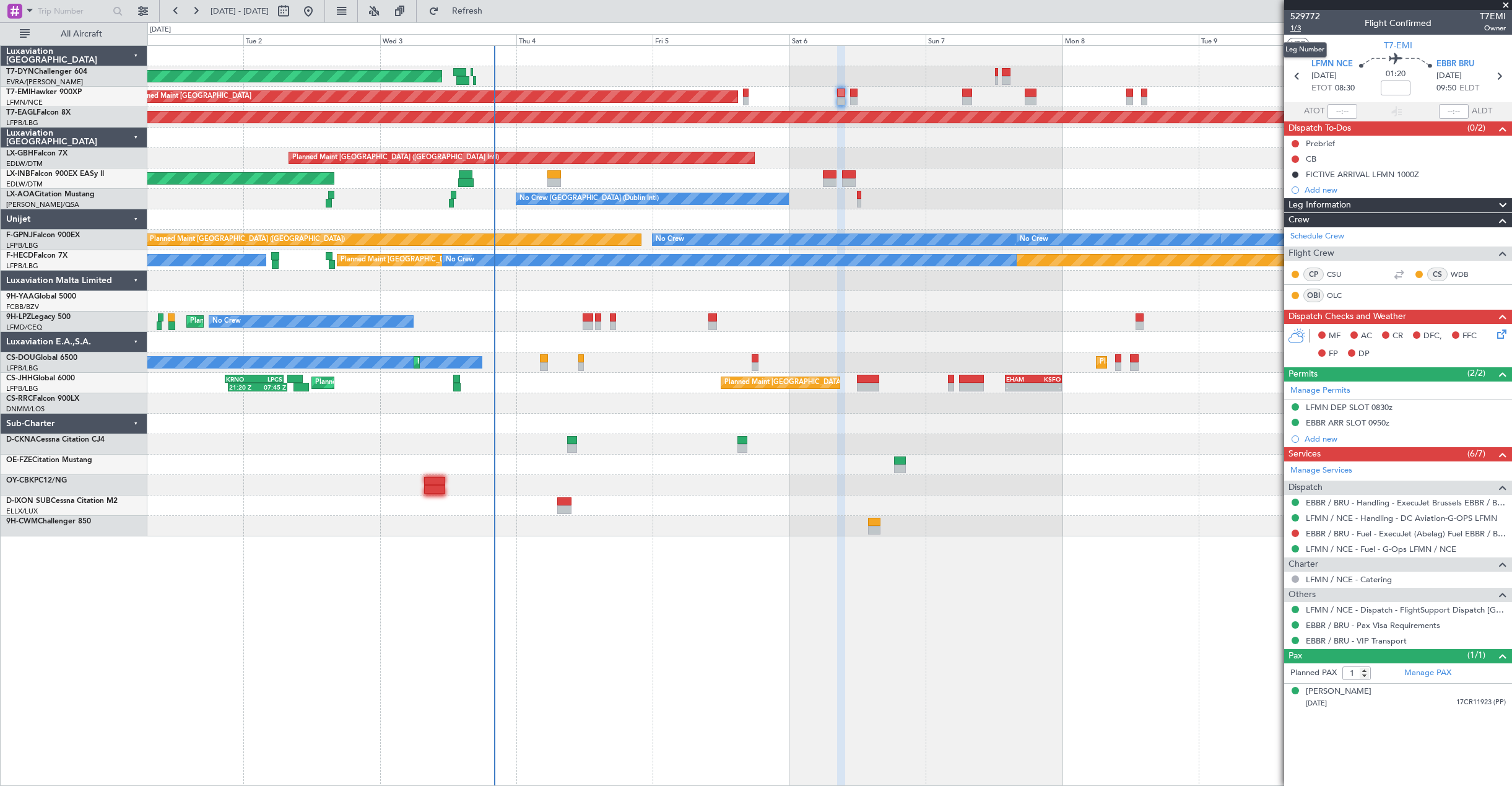
click at [1303, 31] on span "1/3" at bounding box center [1305, 28] width 30 height 11
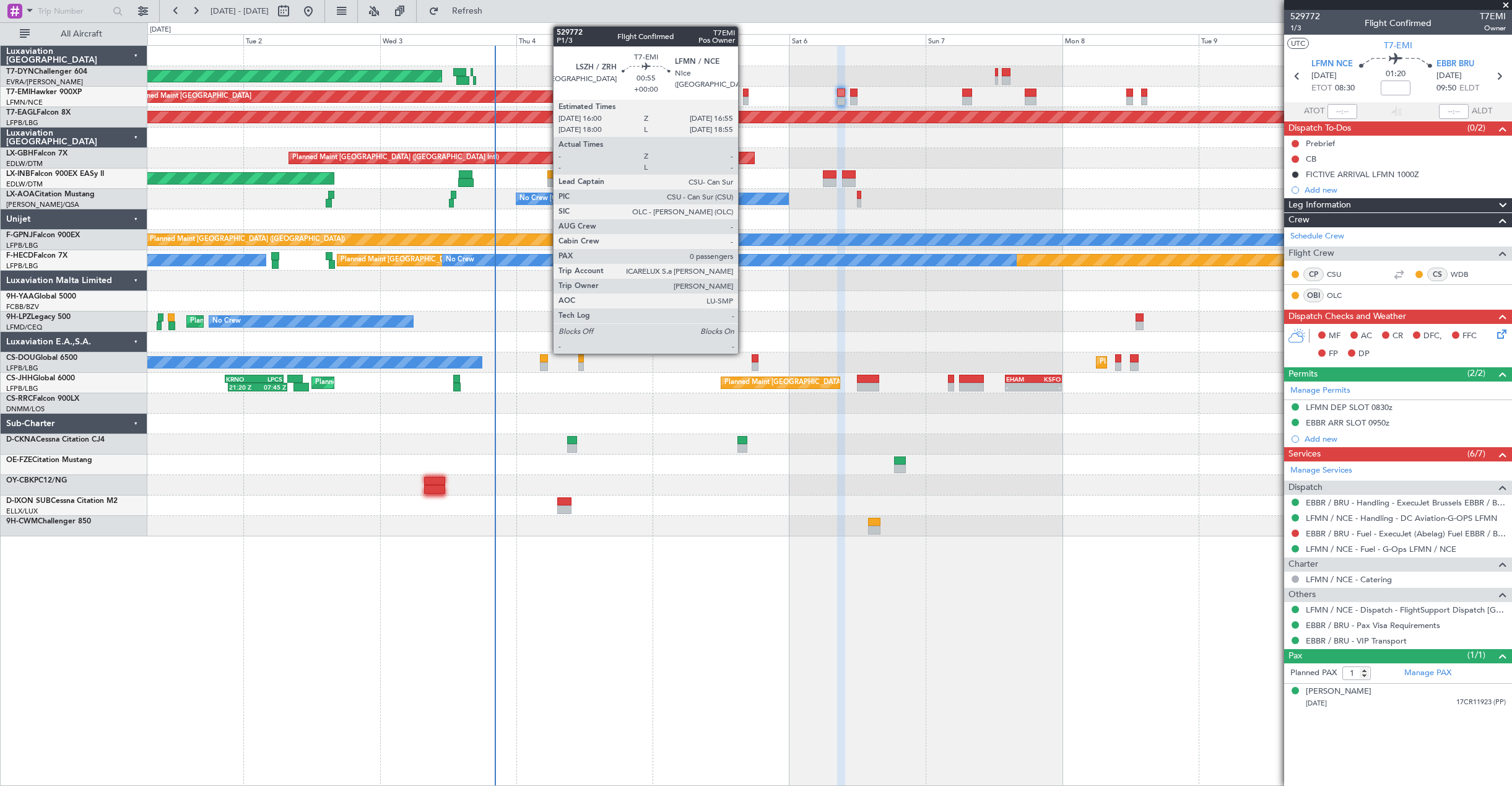
click at [743, 93] on div at bounding box center [745, 92] width 5 height 8
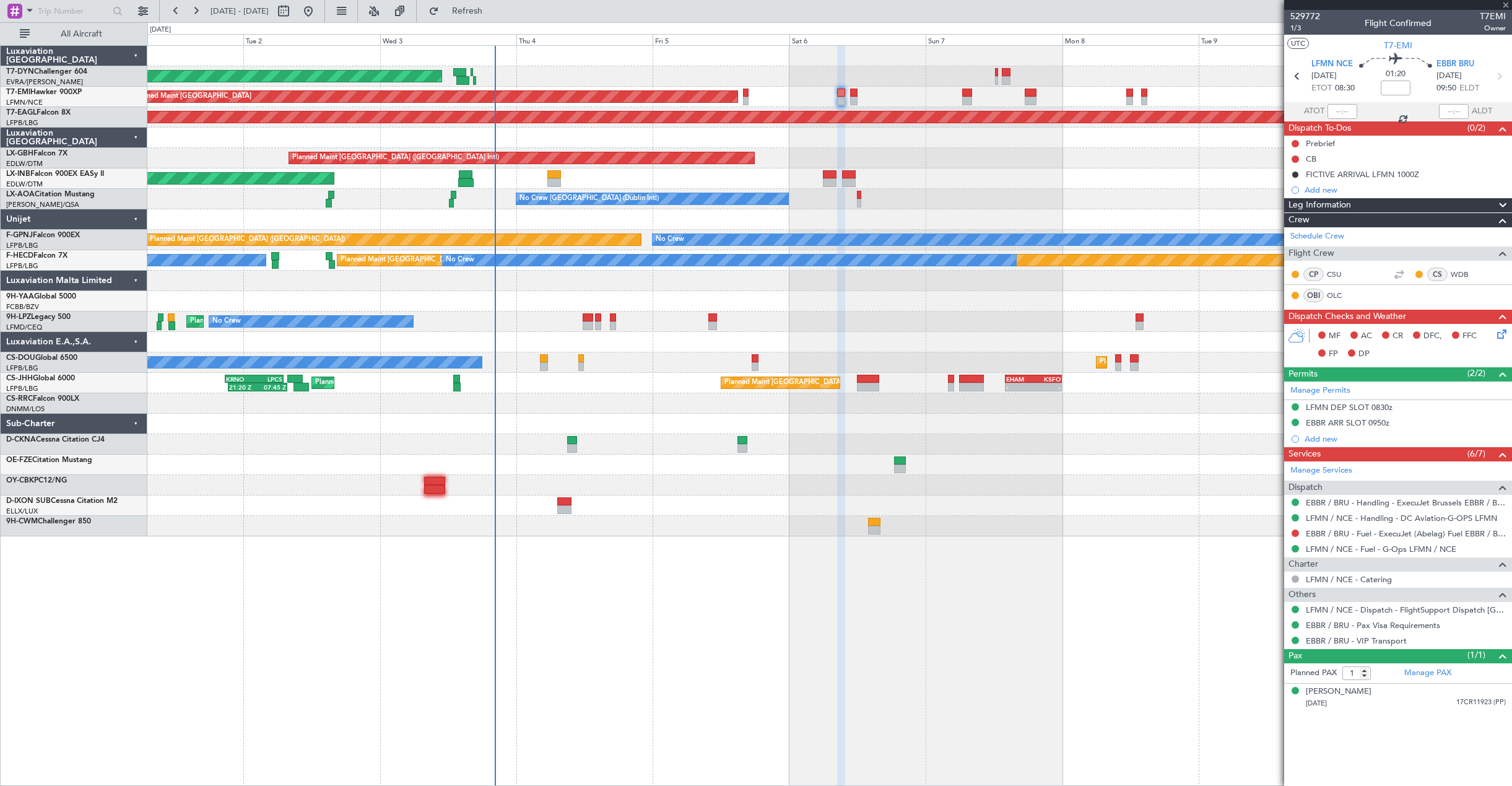
type input "0"
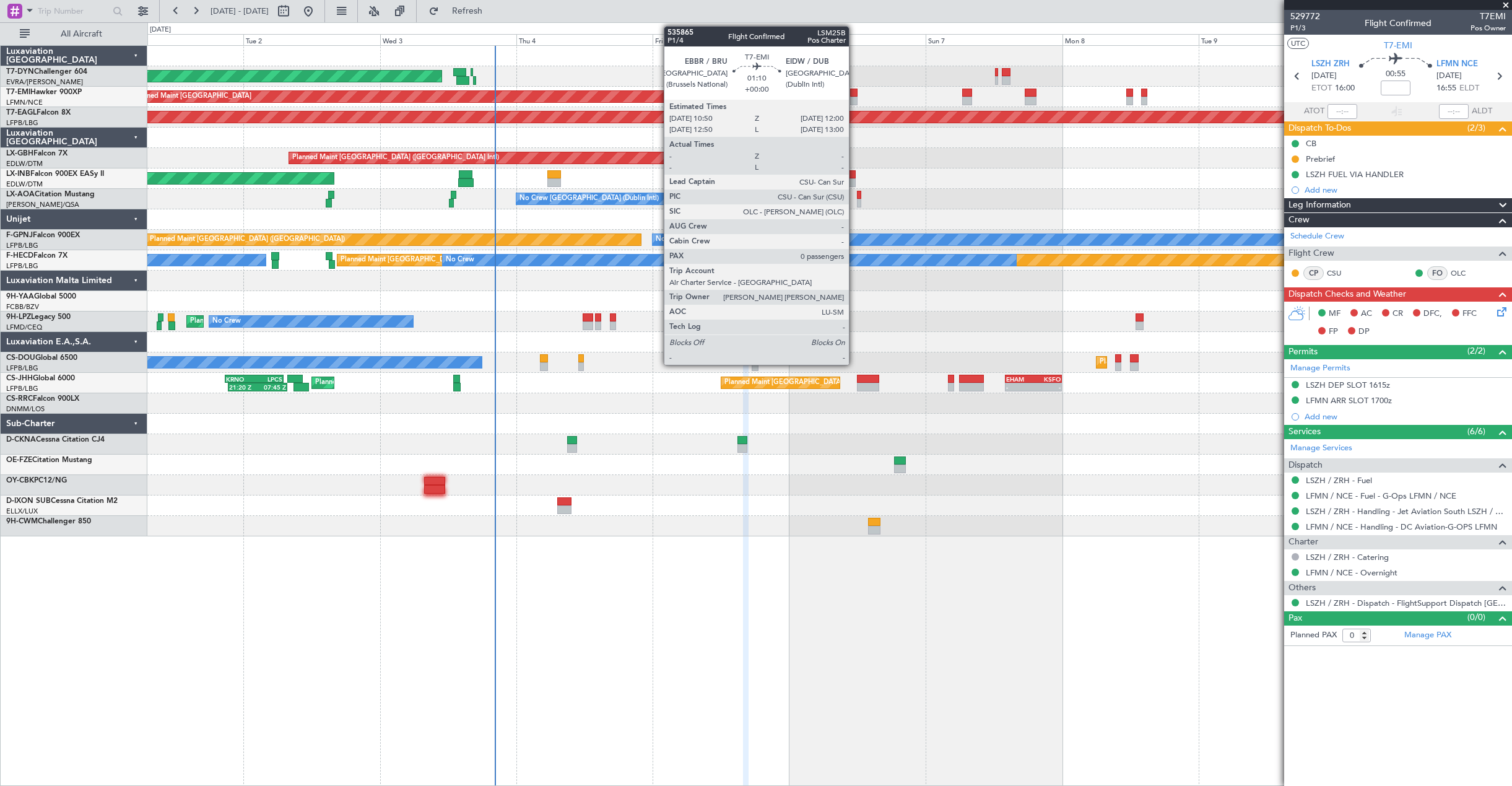
click at [854, 96] on div at bounding box center [853, 92] width 7 height 8
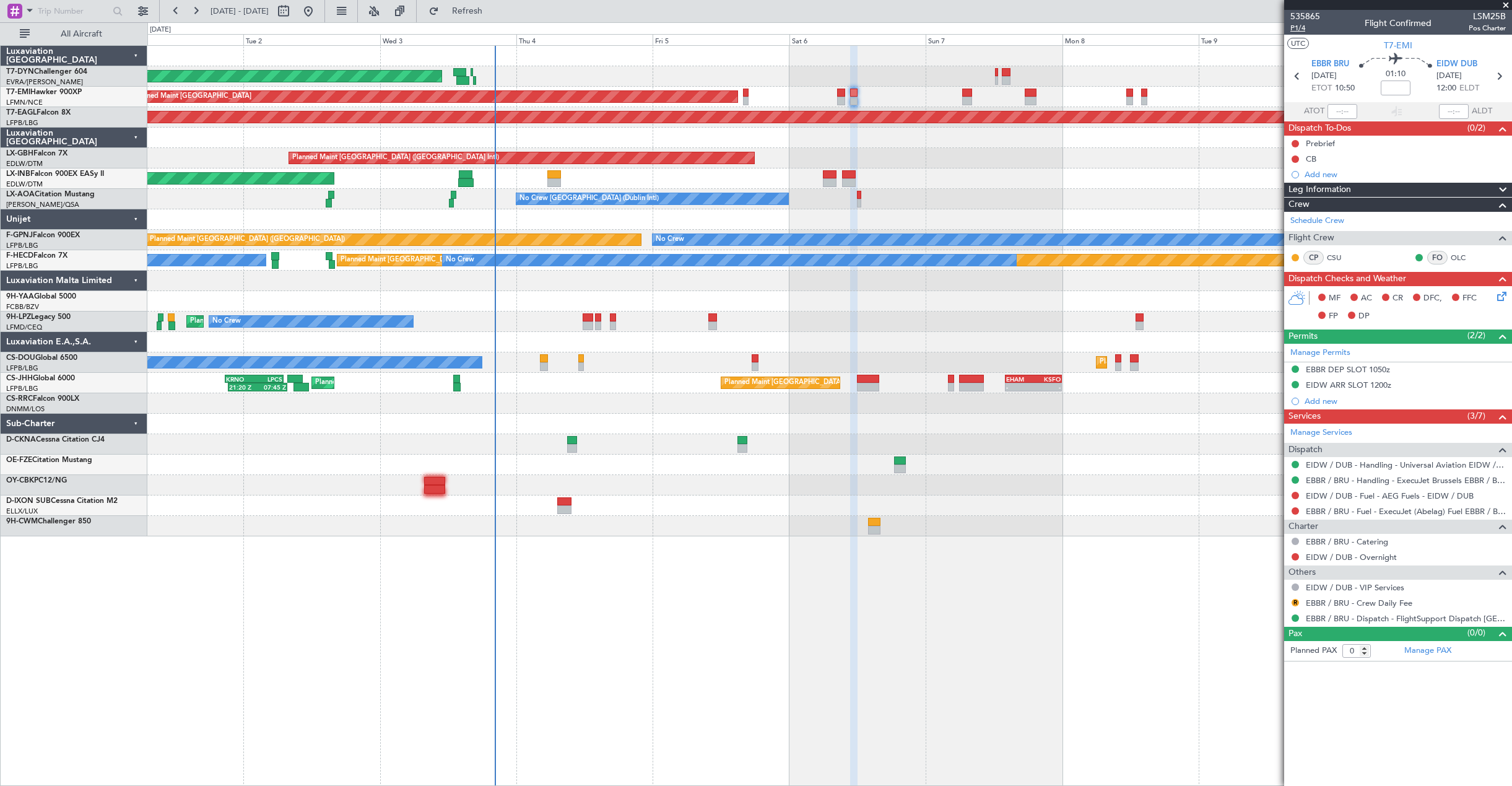
click at [1298, 32] on span "P1/4" at bounding box center [1305, 28] width 30 height 11
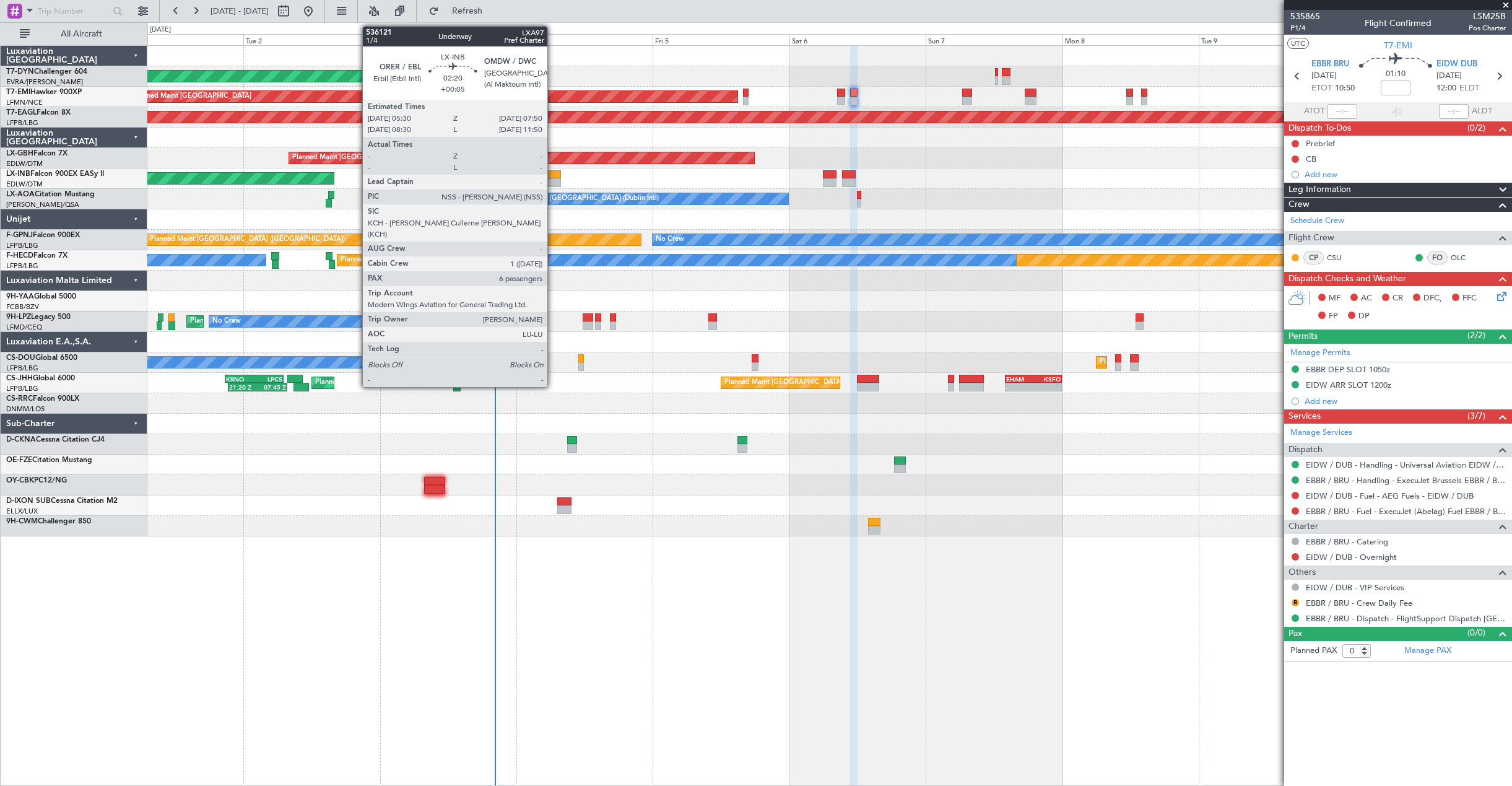
click at [552, 176] on div at bounding box center [554, 174] width 14 height 8
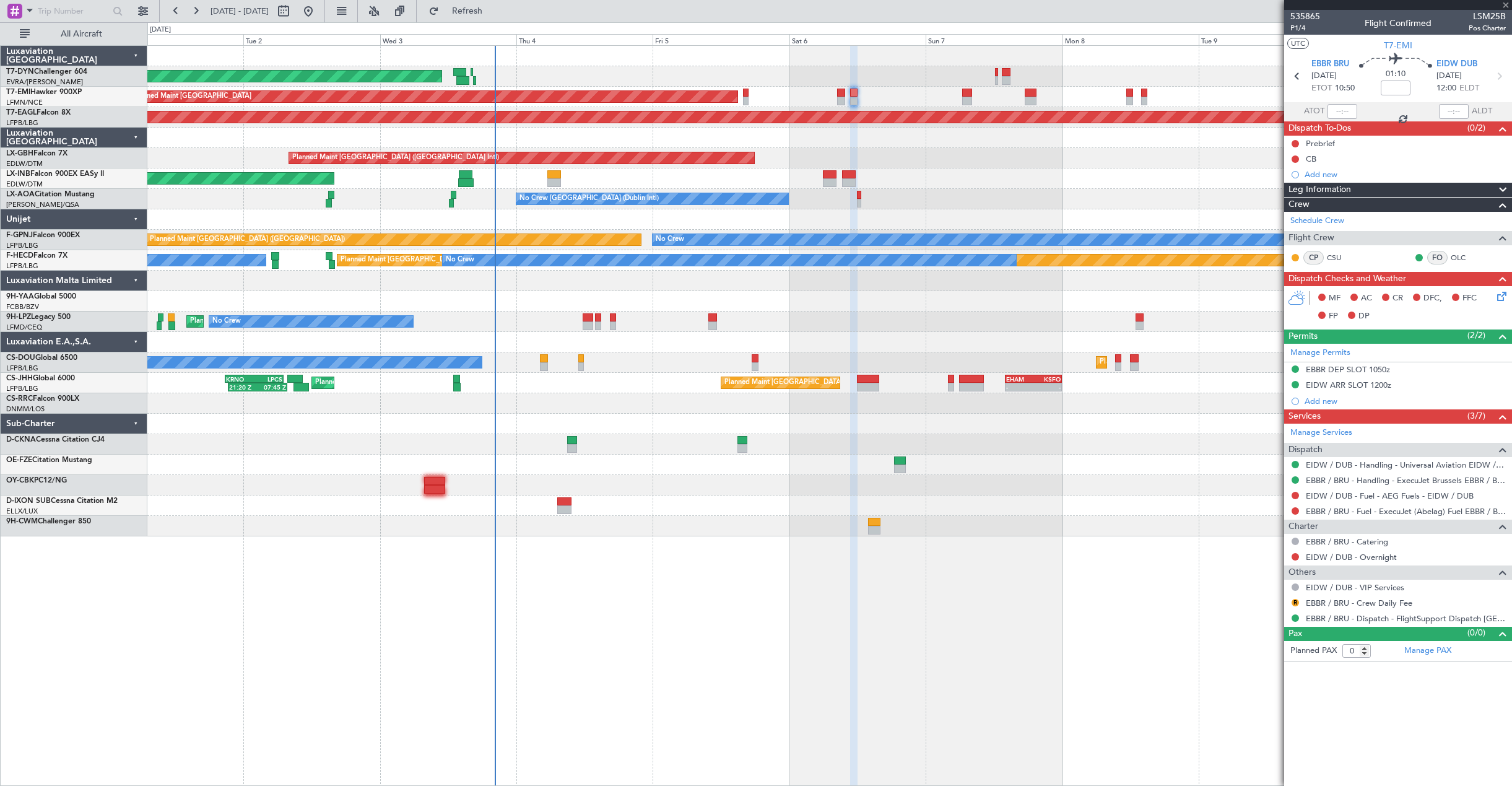
type input "+00:05"
type input "6"
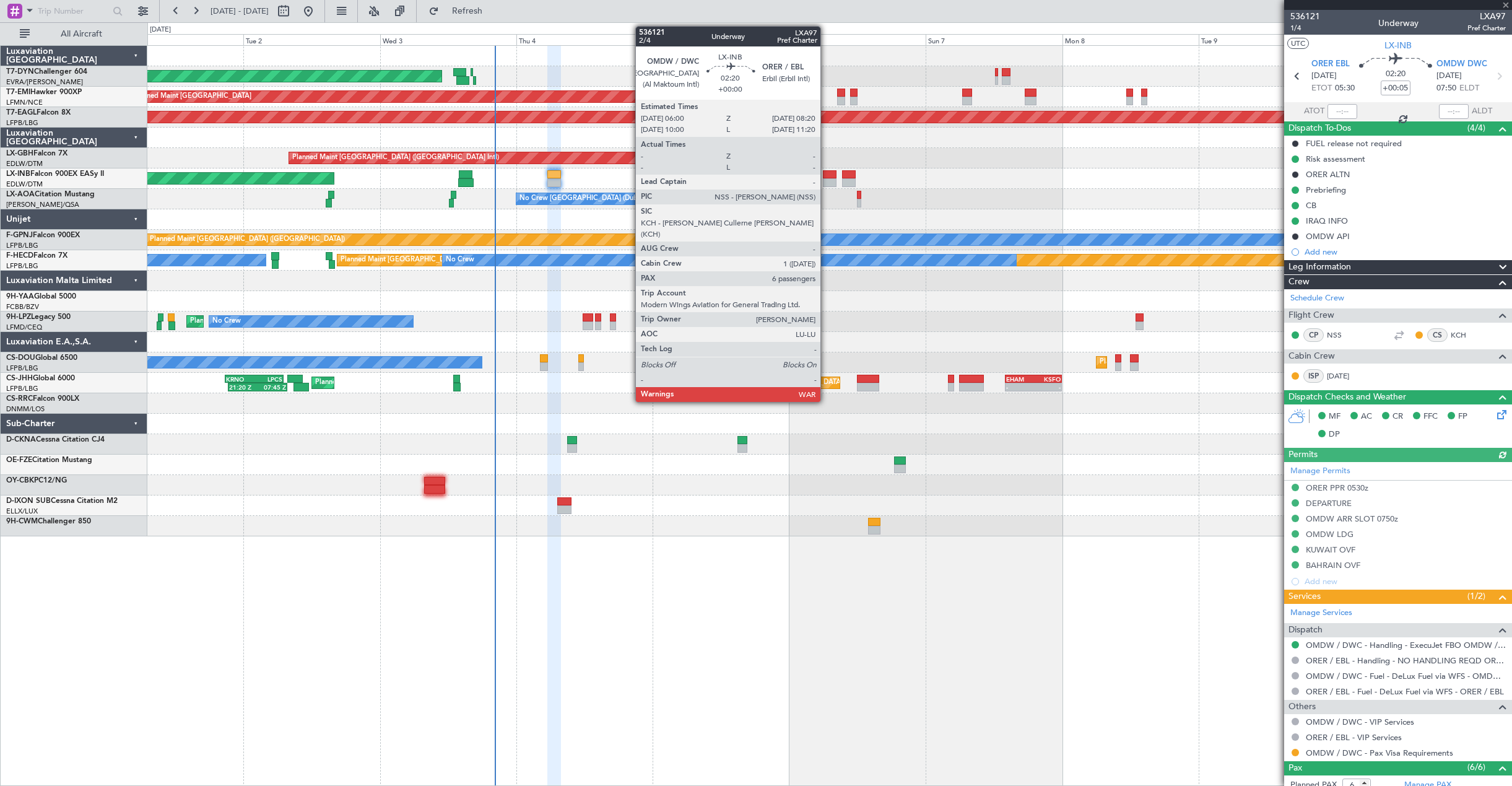
click at [826, 177] on div at bounding box center [829, 174] width 14 height 8
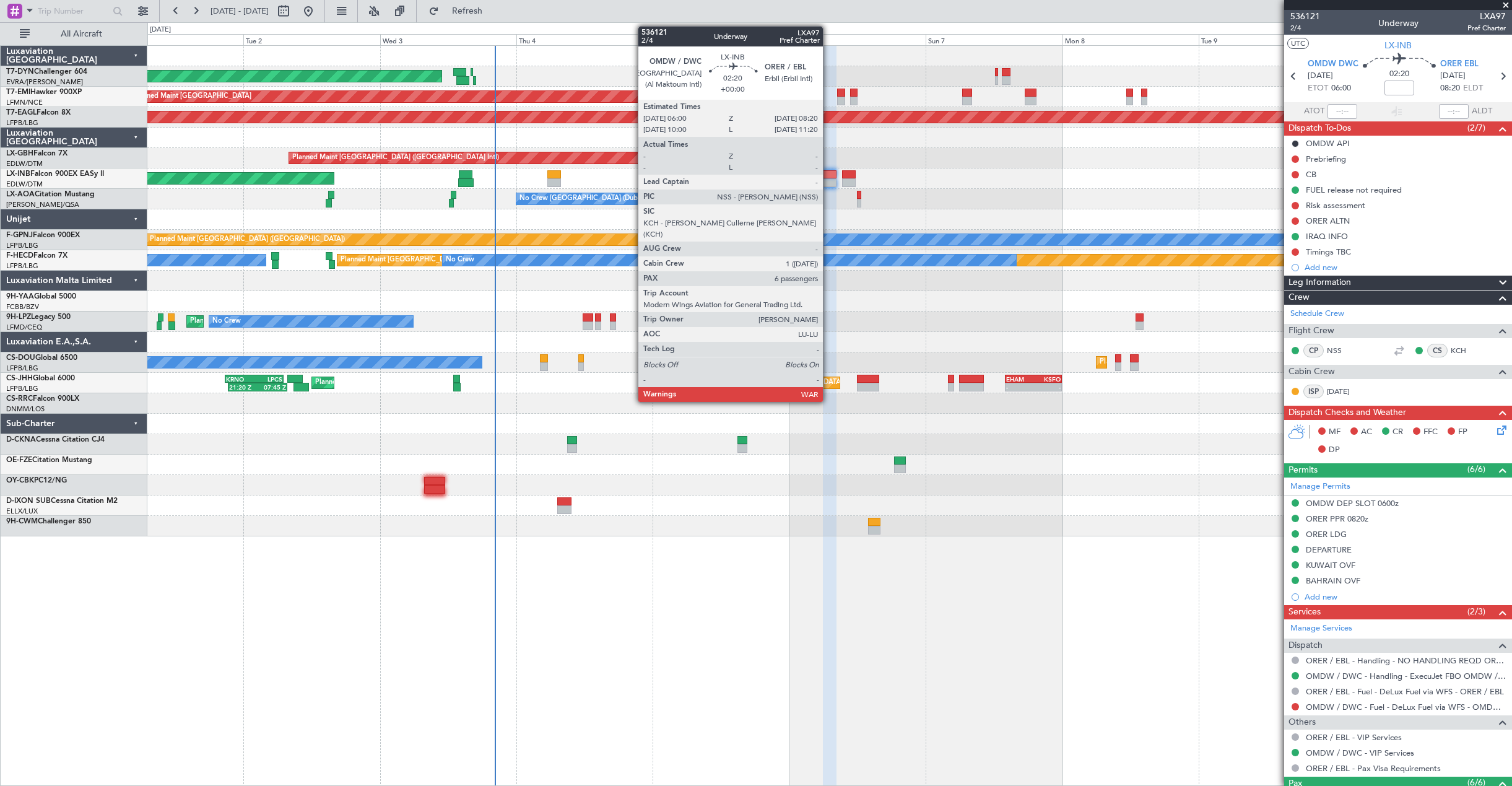
click at [828, 171] on div at bounding box center [829, 174] width 14 height 8
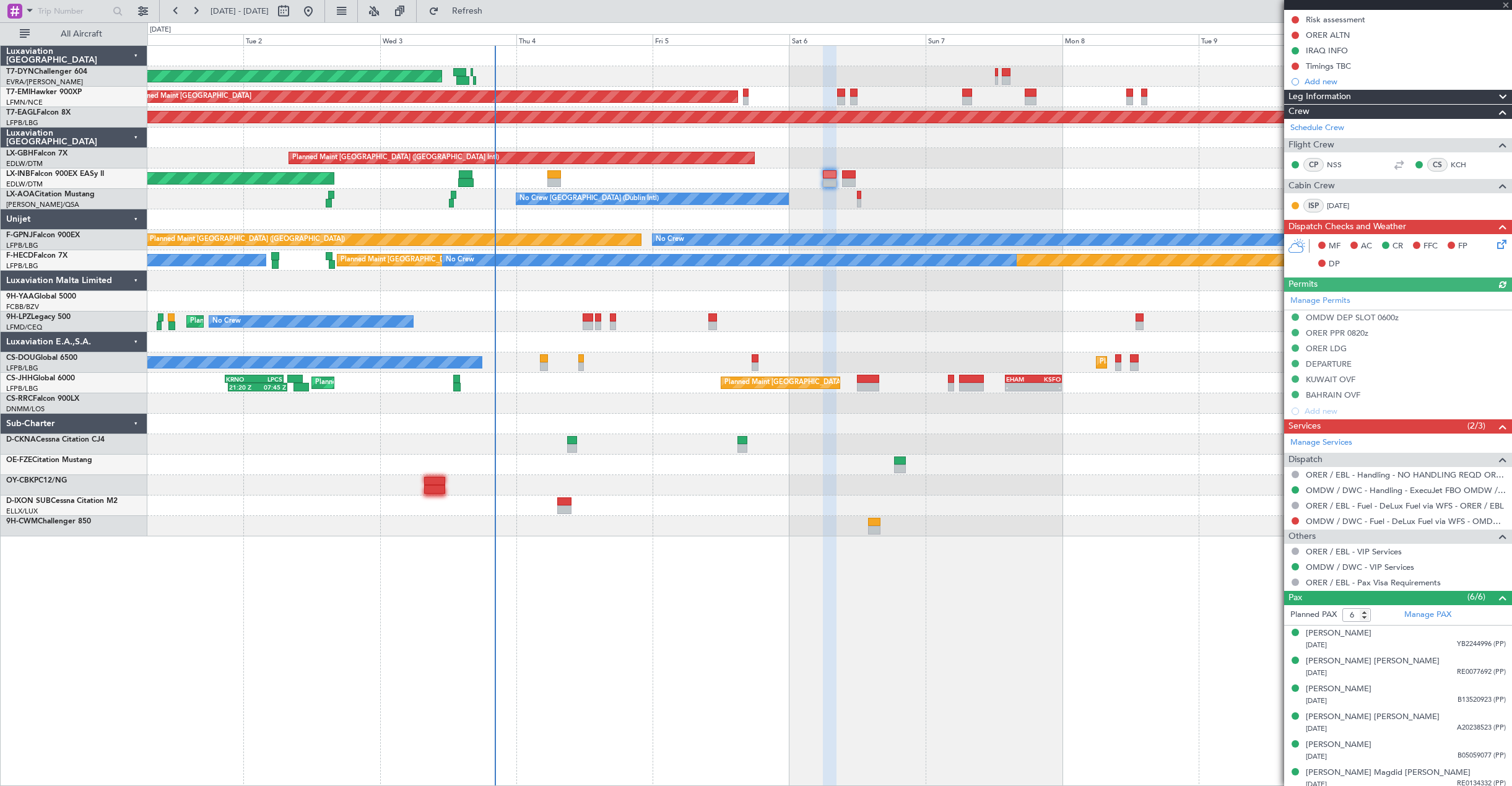
scroll to position [192, 0]
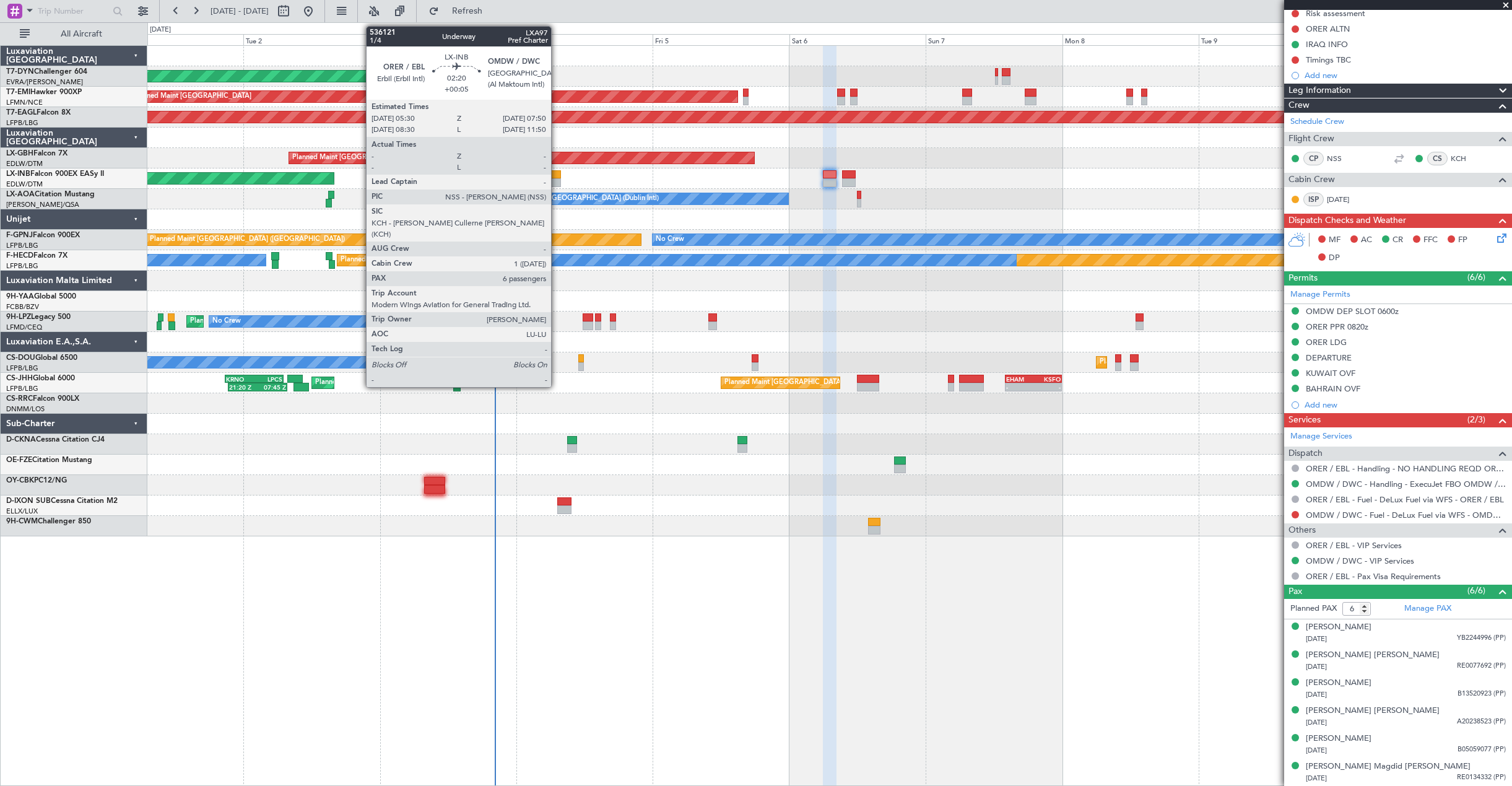
click at [552, 178] on div at bounding box center [554, 174] width 14 height 8
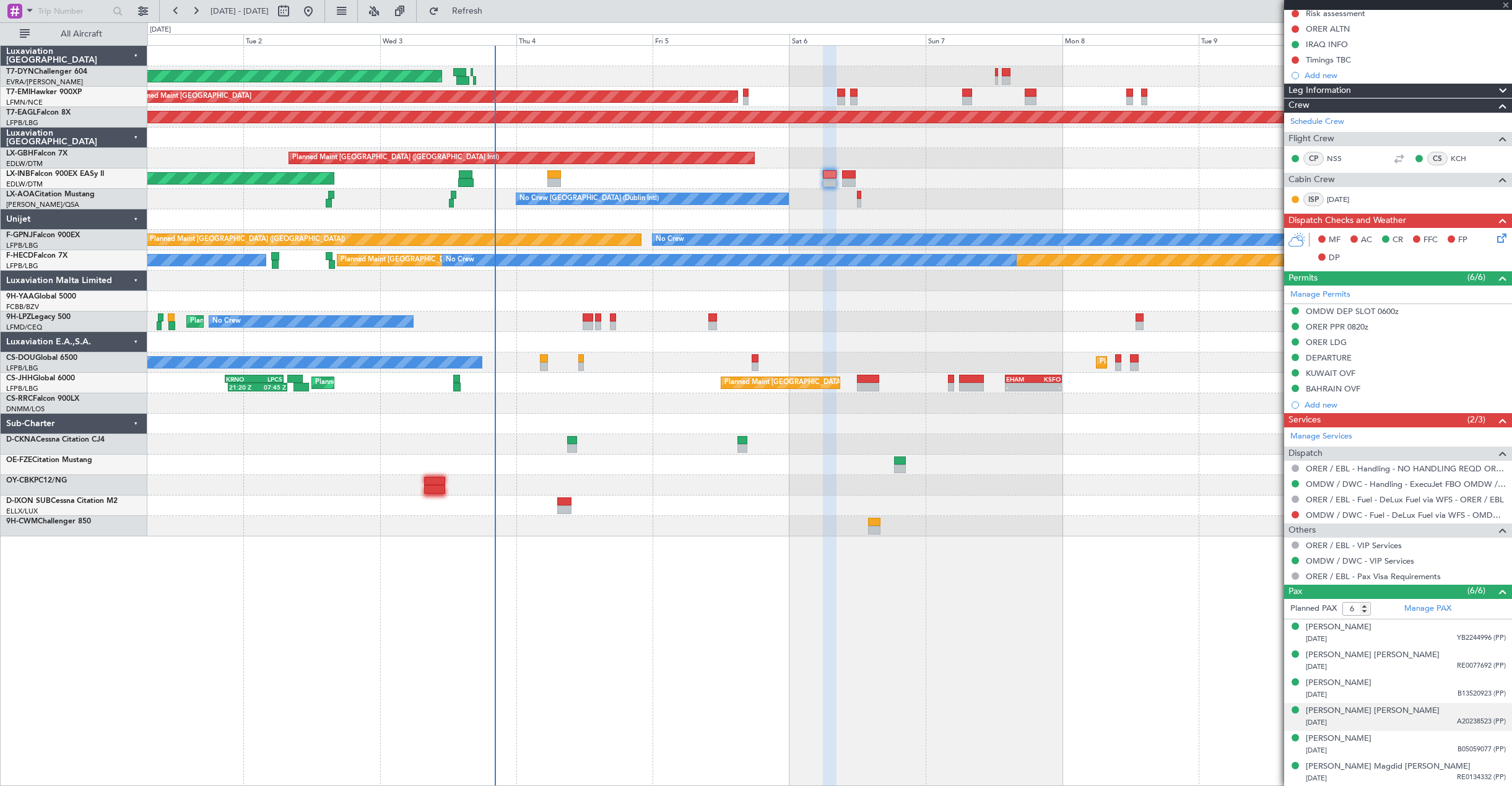
type input "+00:05"
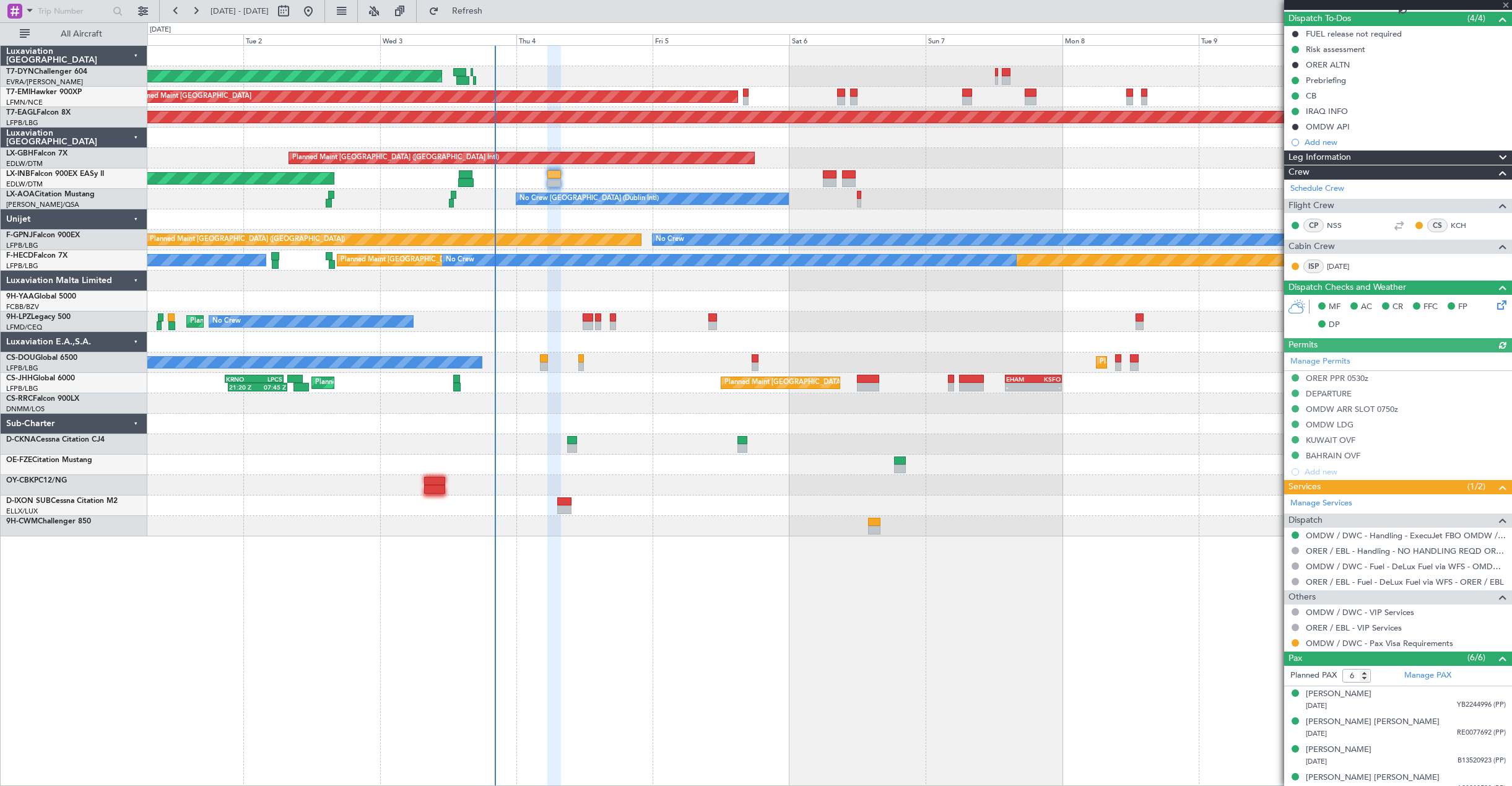
scroll to position [176, 0]
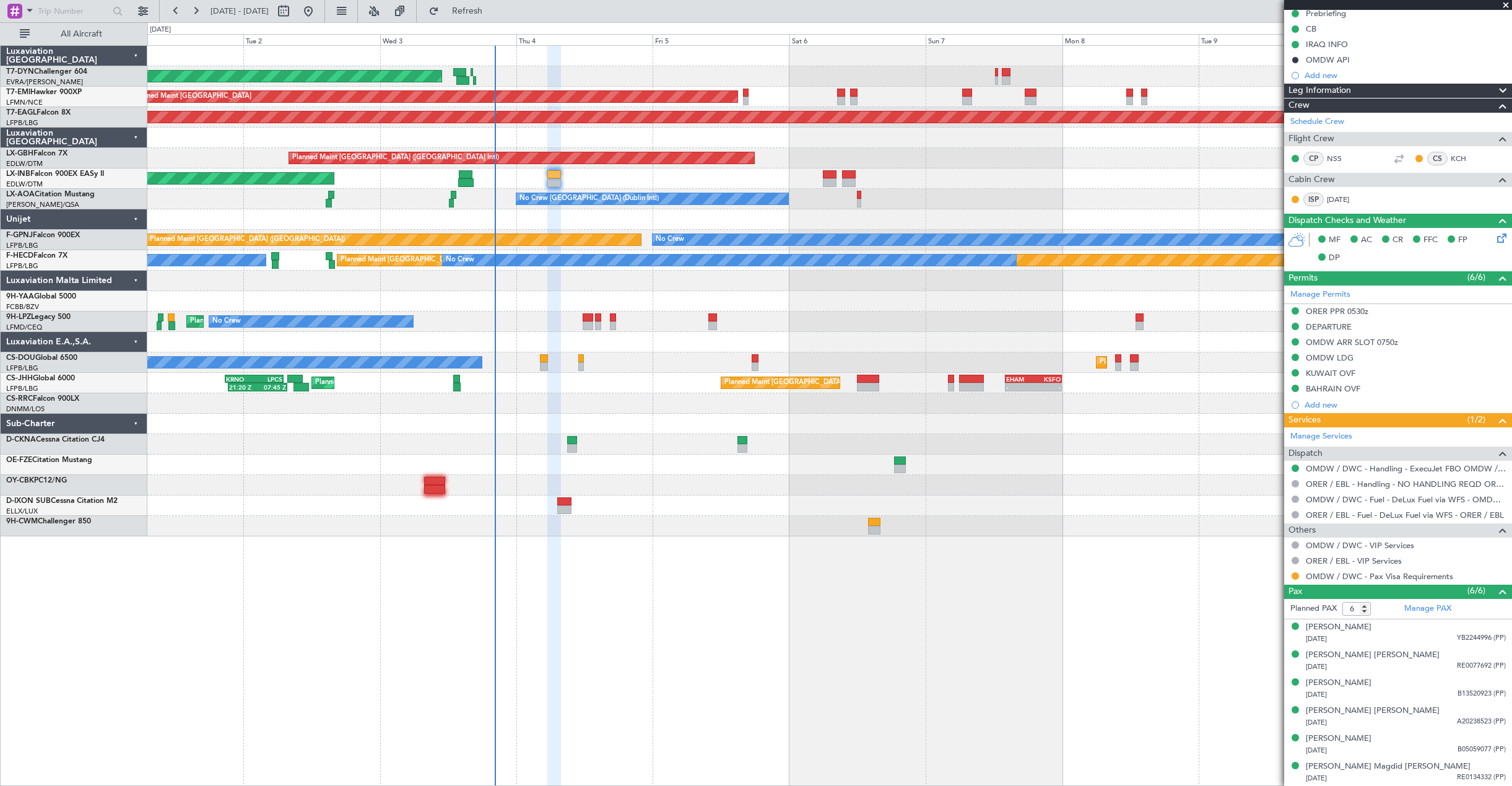
click at [829, 169] on div "Unplanned Maint [GEOGRAPHIC_DATA] (Al Maktoum Intl)" at bounding box center [829, 179] width 1363 height 21
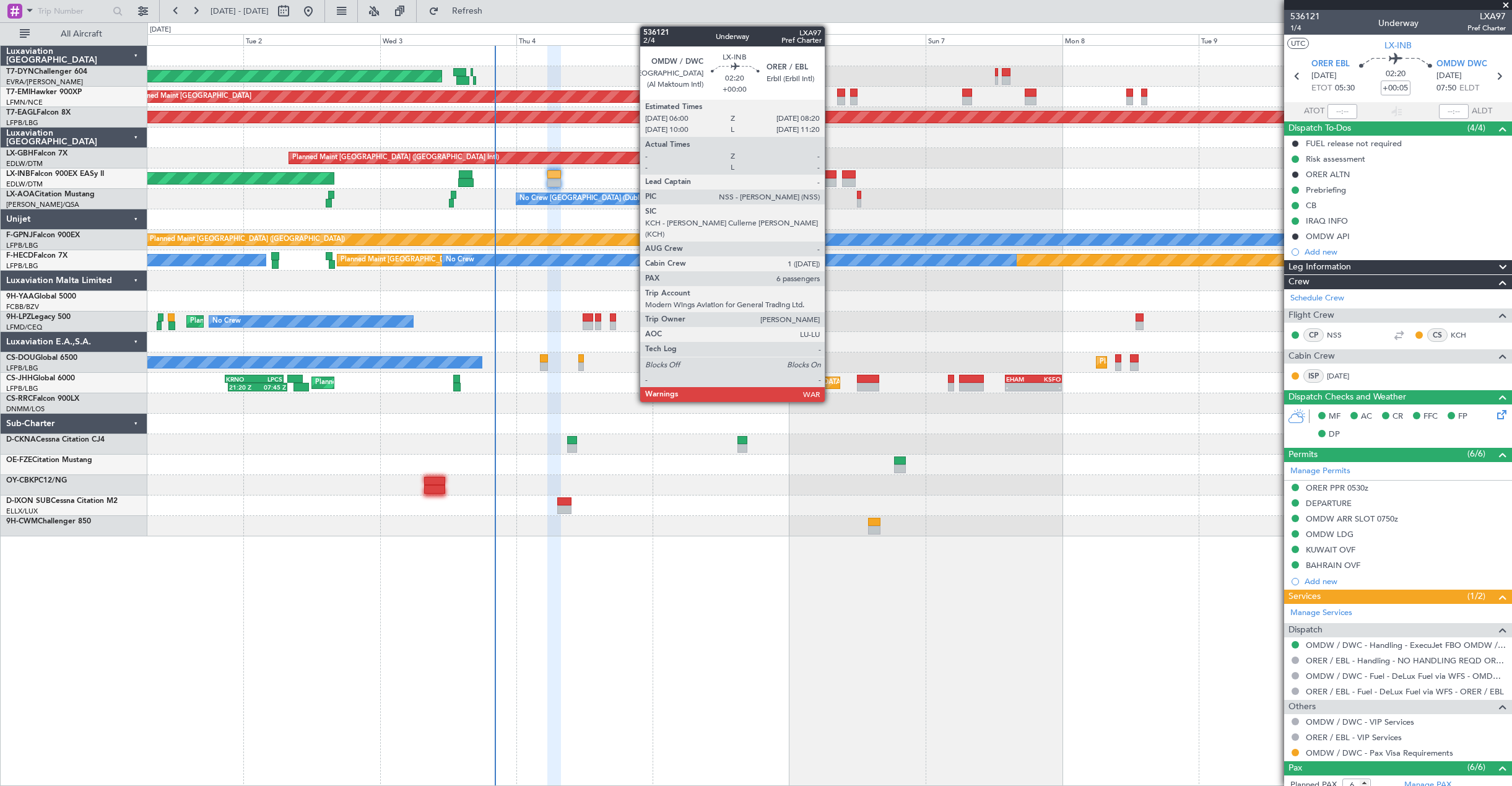
scroll to position [176, 0]
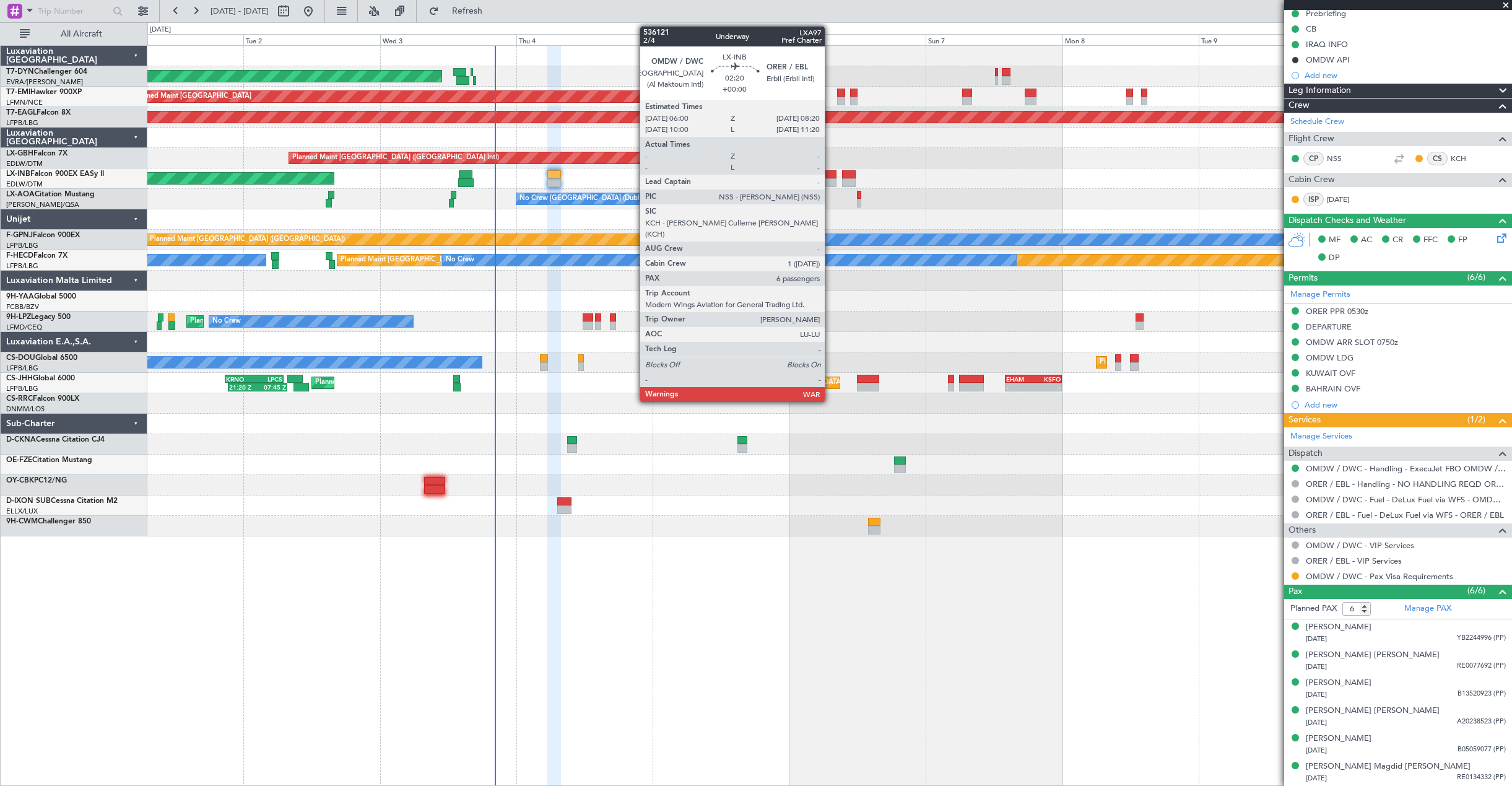
click at [830, 179] on div at bounding box center [829, 182] width 14 height 8
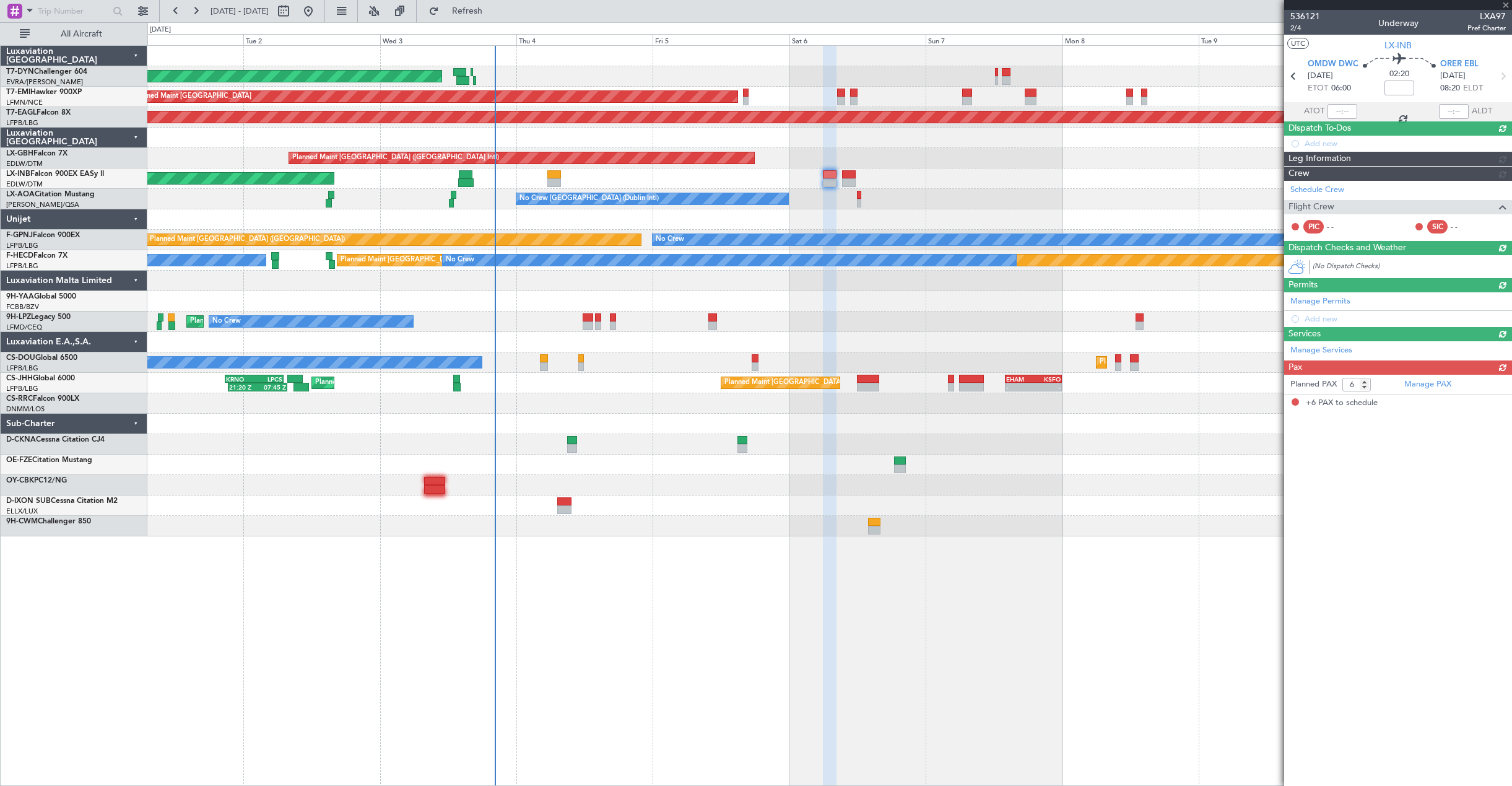
scroll to position [0, 0]
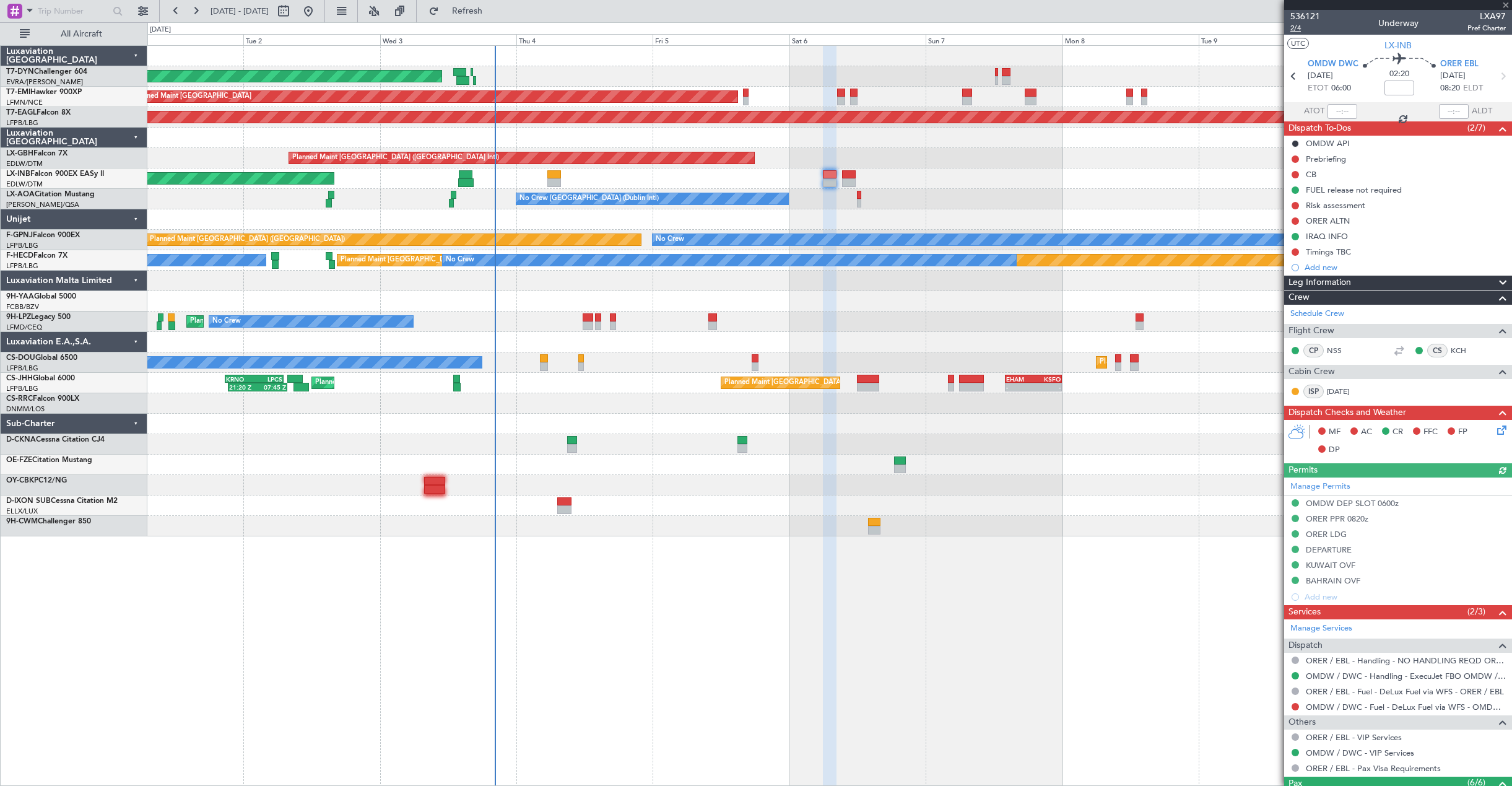
click at [1290, 28] on span "2/4" at bounding box center [1305, 28] width 30 height 11
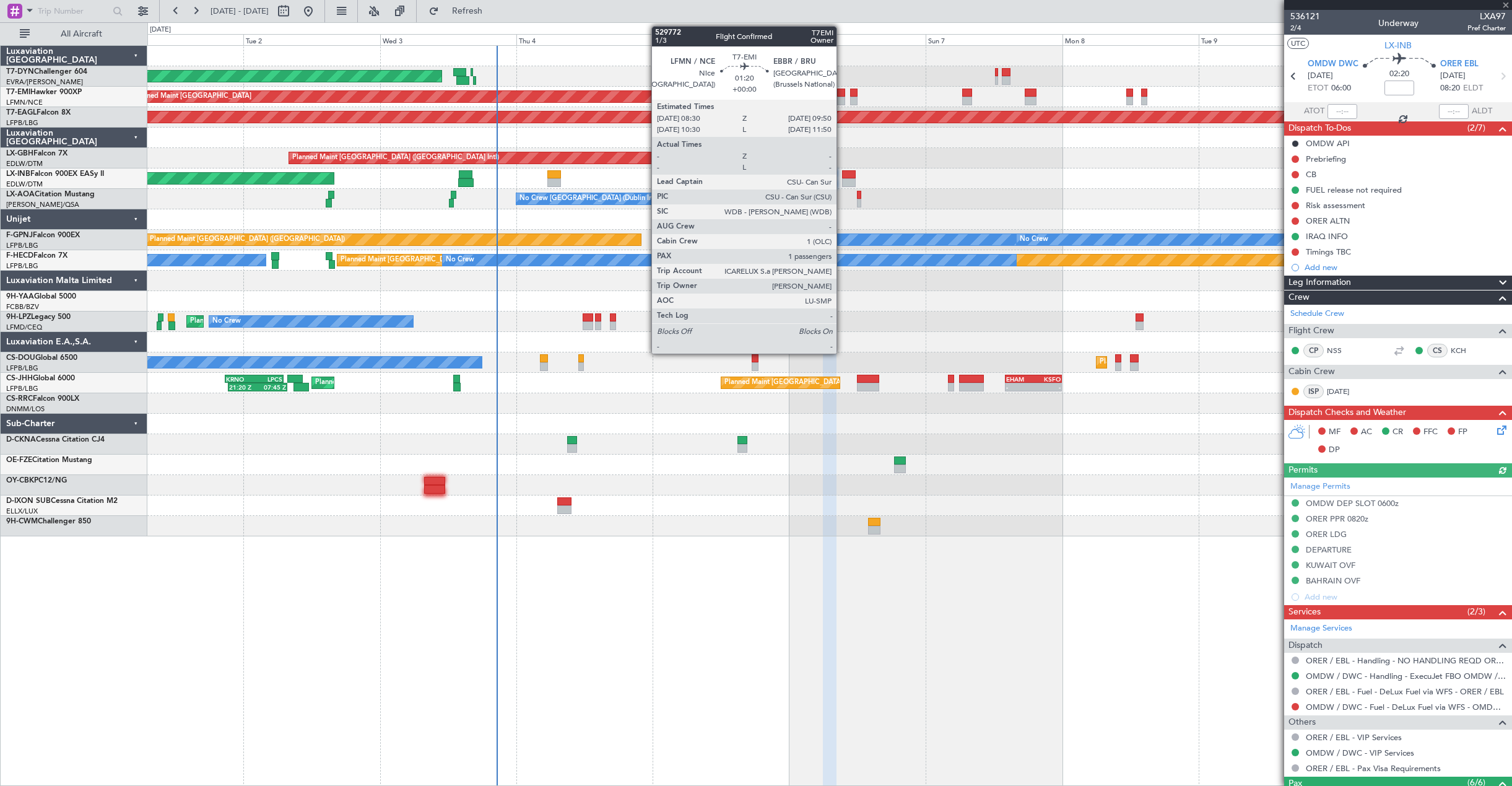
click at [842, 99] on div at bounding box center [841, 101] width 8 height 8
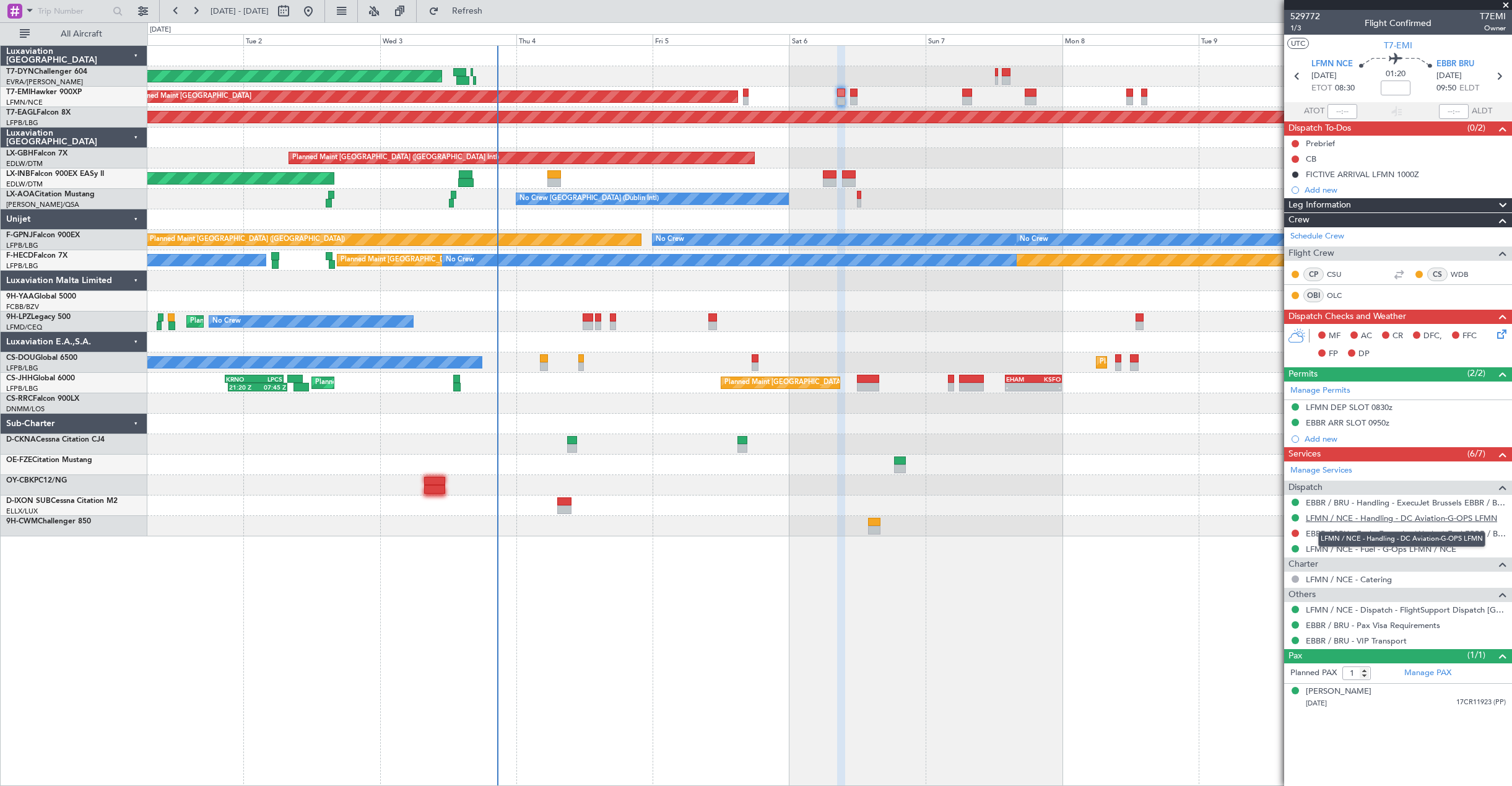
click at [1412, 521] on link "LFMN / NCE - Handling - DC Aviation-G-OPS LFMN" at bounding box center [1401, 518] width 192 height 11
click at [1430, 502] on link "EBBR / BRU - Handling - ExecuJet Brussels EBBR / BRU" at bounding box center [1406, 503] width 200 height 11
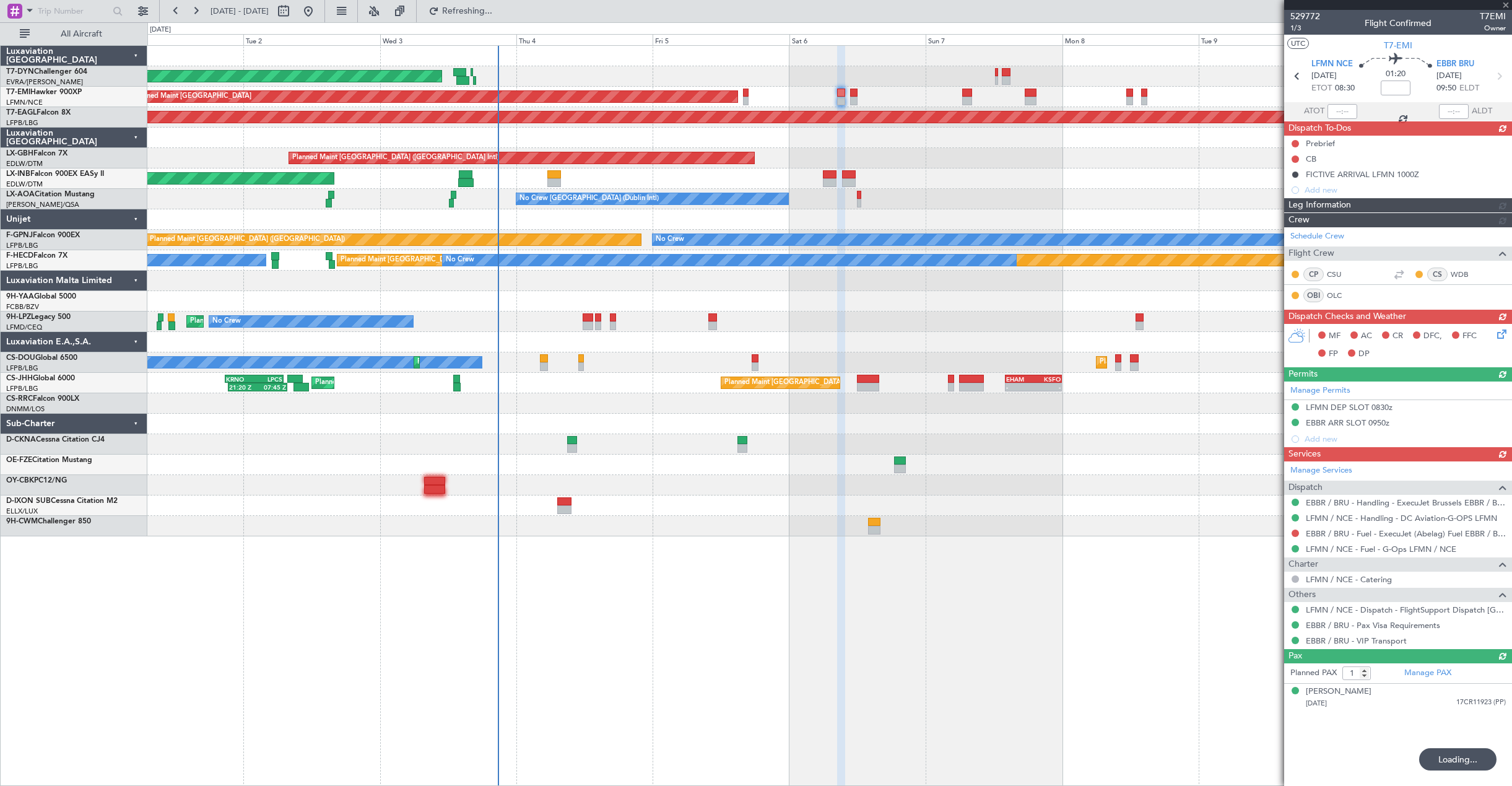
click at [1503, 338] on div "MF AC CR DFC, FFC FP DP" at bounding box center [1398, 346] width 228 height 43
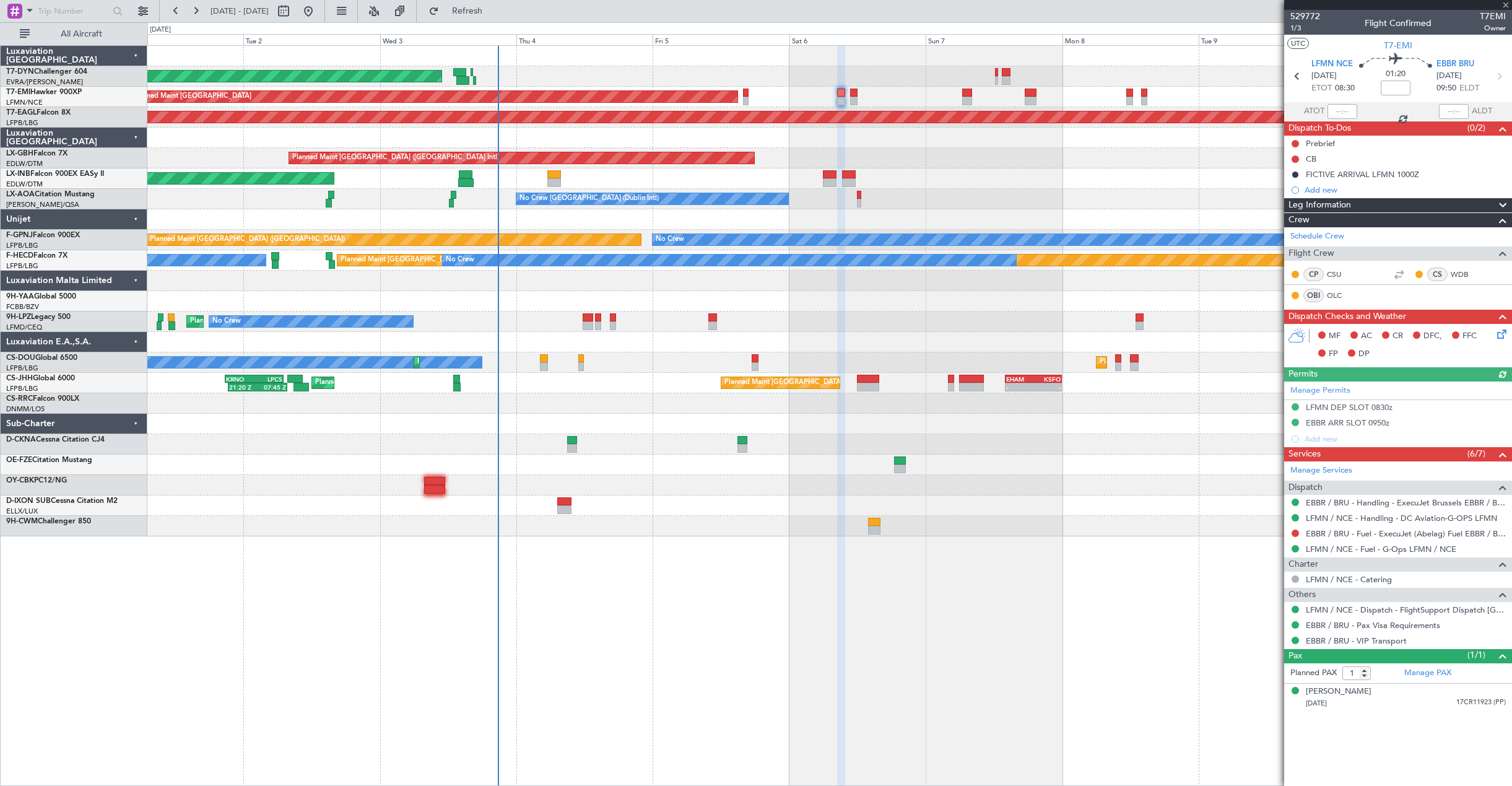
click at [1500, 330] on icon at bounding box center [1499, 332] width 10 height 10
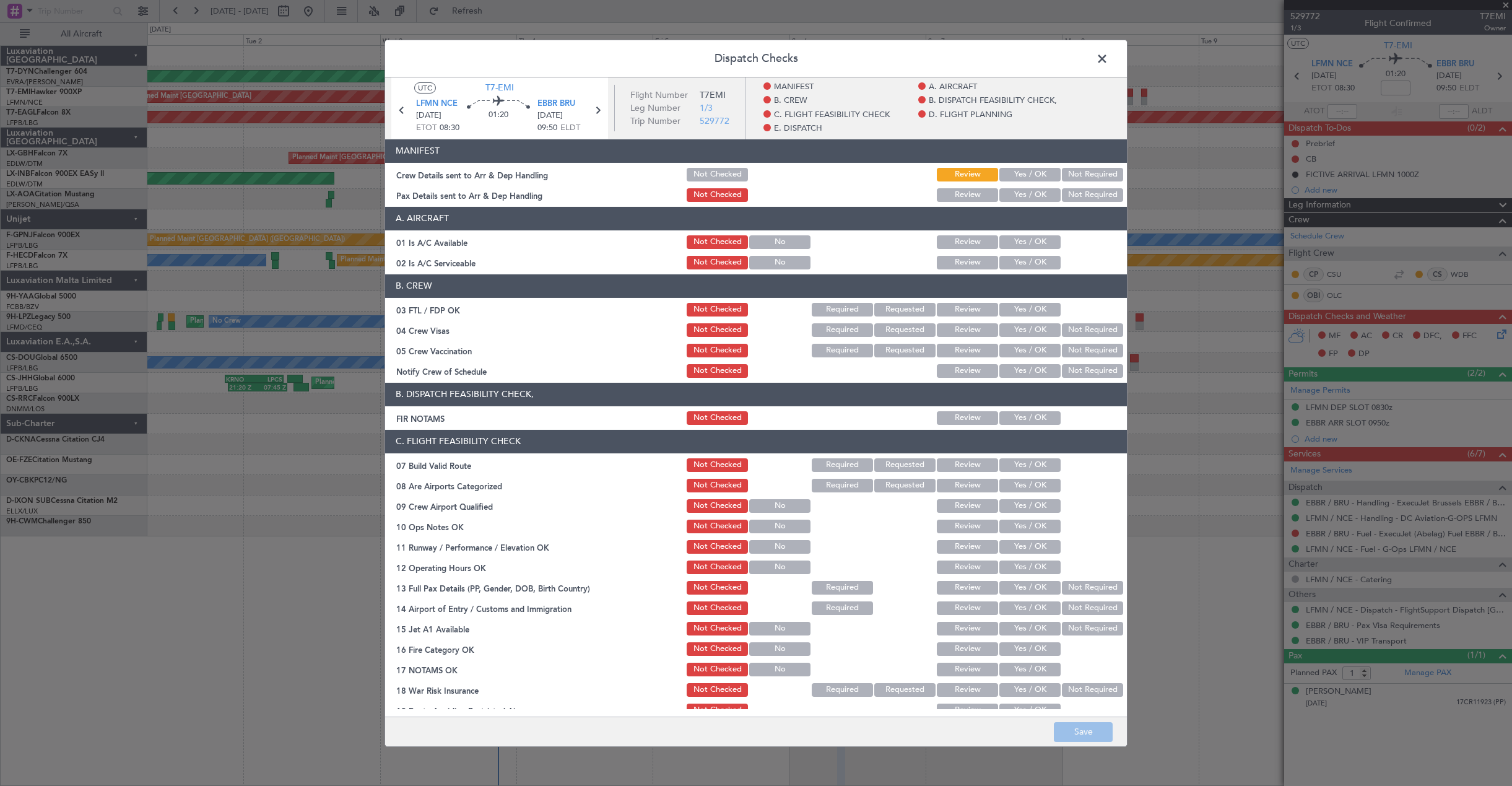
click at [1008, 170] on button "Yes / OK" at bounding box center [1030, 174] width 62 height 14
click at [1001, 208] on header "A. AIRCRAFT" at bounding box center [756, 218] width 742 height 24
click at [1006, 197] on button "Yes / OK" at bounding box center [1030, 195] width 62 height 14
click at [1061, 731] on button "Save" at bounding box center [1083, 732] width 58 height 20
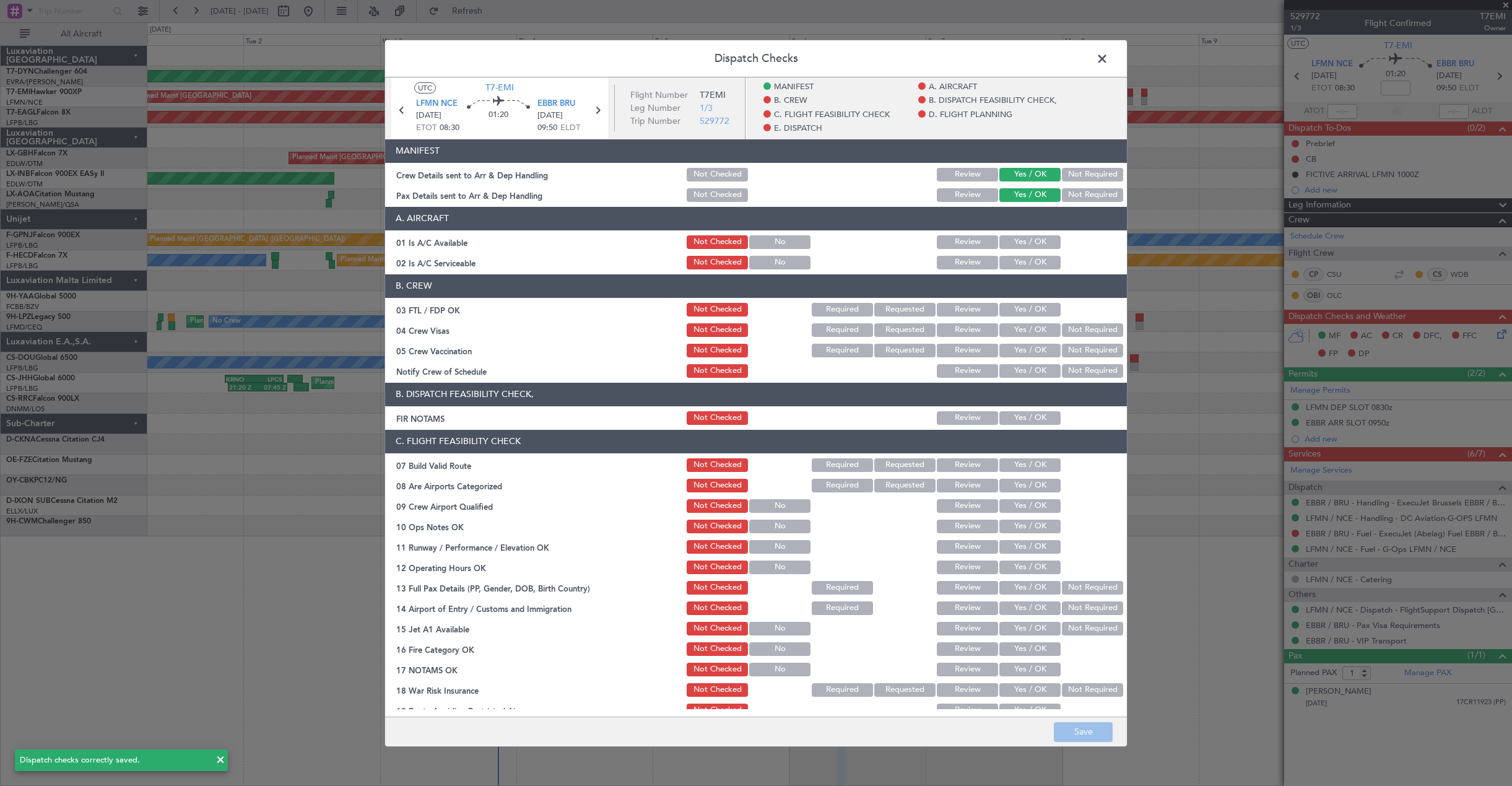
click at [1108, 64] on span at bounding box center [1108, 62] width 0 height 25
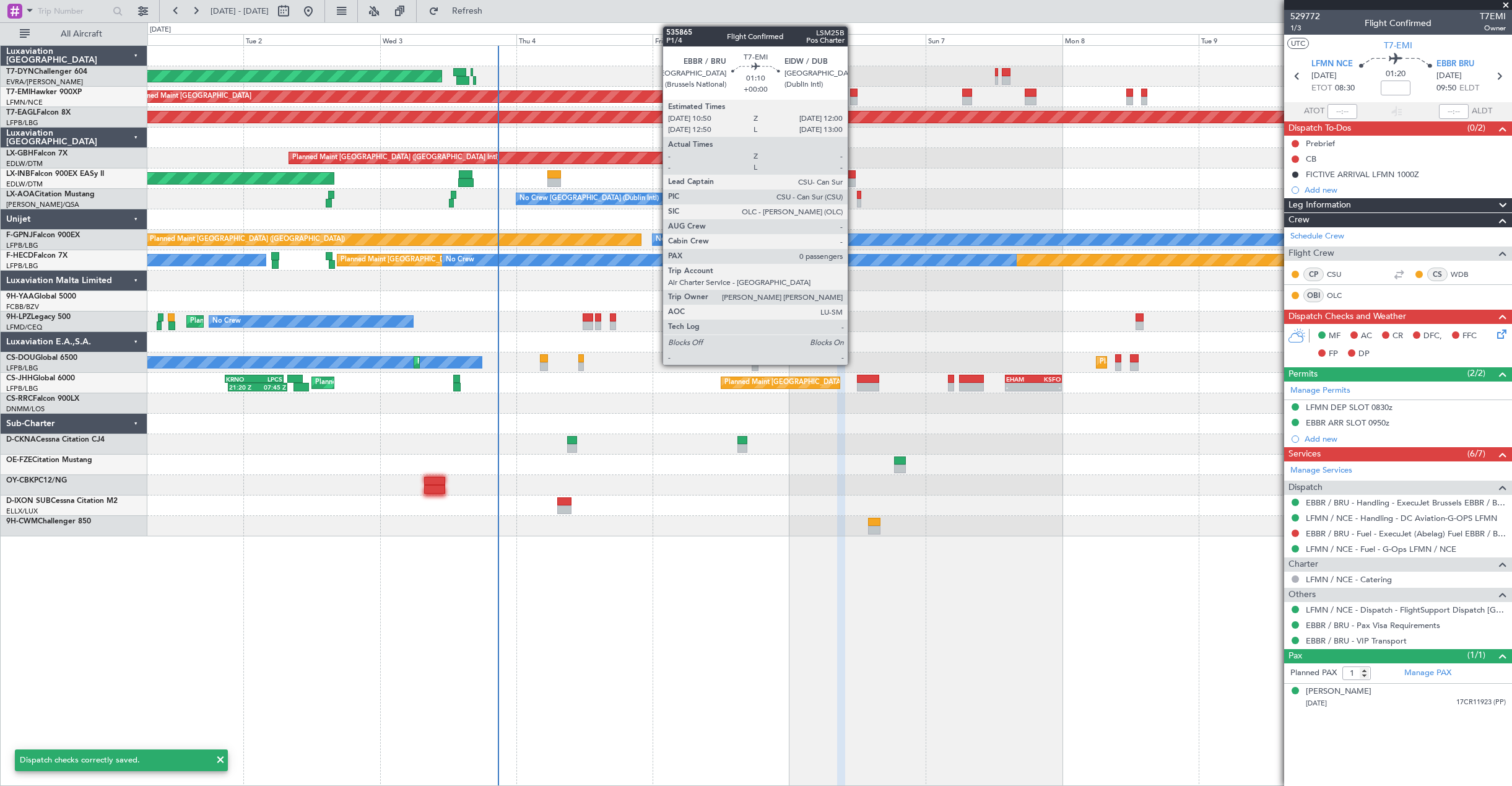
click at [853, 92] on div at bounding box center [853, 92] width 7 height 8
type input "0"
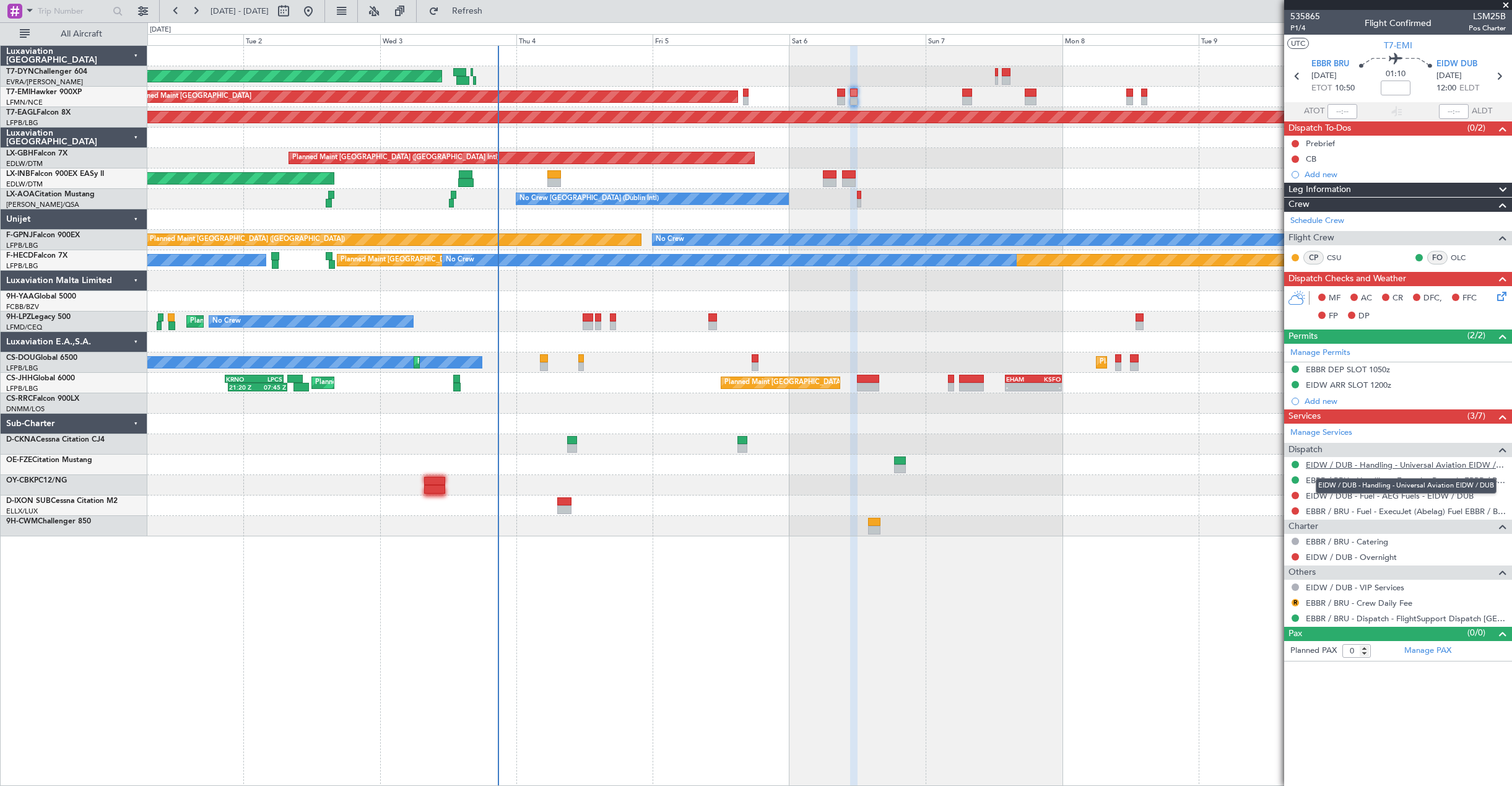
click at [1371, 467] on link "EIDW / DUB - Handling - Universal Aviation EIDW / DUB" at bounding box center [1406, 465] width 200 height 11
click at [1503, 299] on icon at bounding box center [1499, 294] width 10 height 10
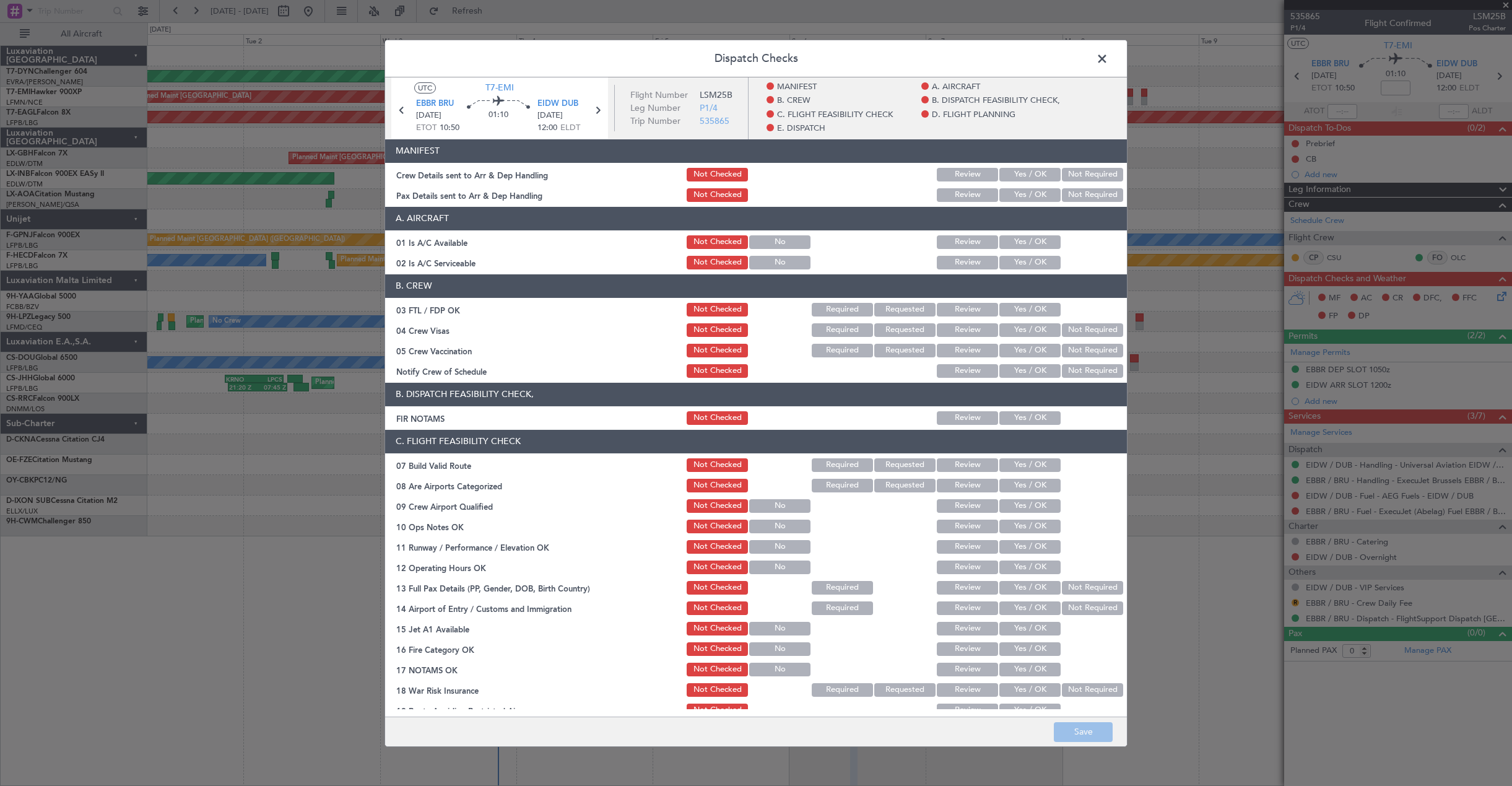
click at [1038, 169] on button "Yes / OK" at bounding box center [1030, 174] width 62 height 14
click at [1031, 201] on button "Yes / OK" at bounding box center [1030, 195] width 62 height 14
click at [1086, 731] on button "Save" at bounding box center [1083, 732] width 58 height 20
click at [1108, 61] on span at bounding box center [1108, 62] width 0 height 25
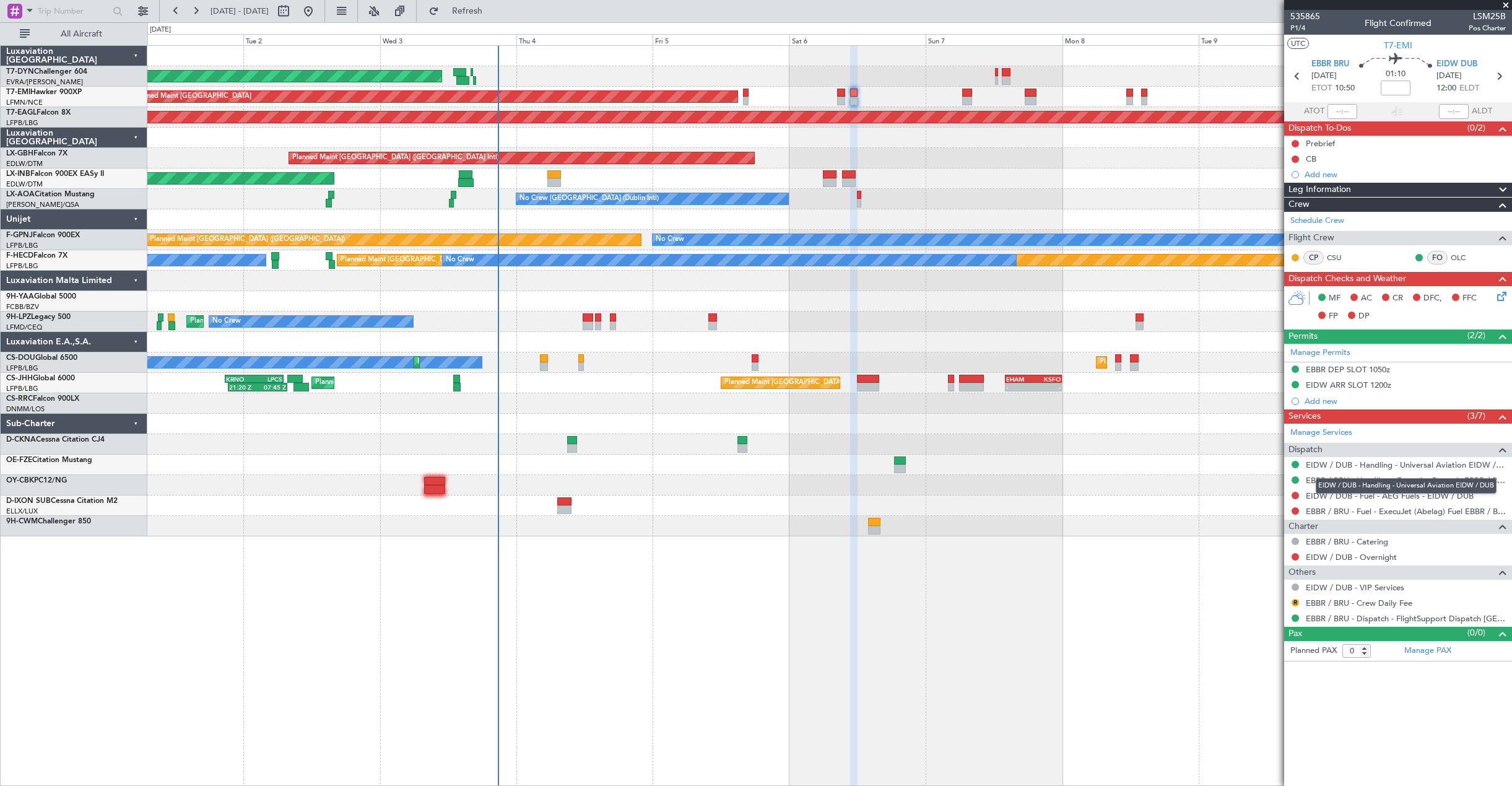
click at [1414, 483] on div "EIDW / DUB - Handling - Universal Aviation EIDW / DUB" at bounding box center [1406, 486] width 181 height 15
click at [1332, 481] on link "EBBR / BRU - Handling - ExecuJet Brussels EBBR / BRU" at bounding box center [1406, 480] width 200 height 11
